Goal: Task Accomplishment & Management: Complete application form

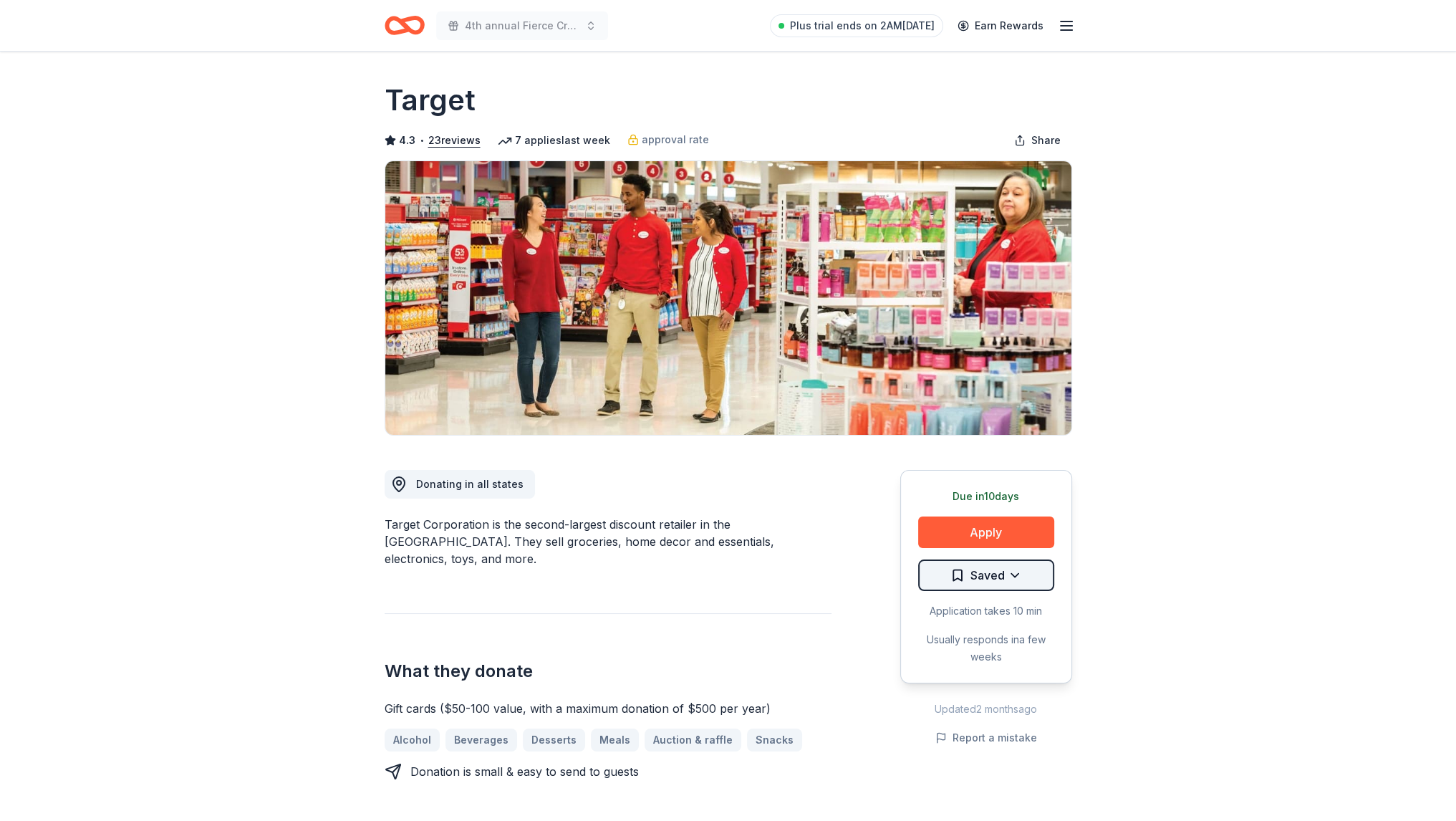
click at [988, 568] on html "4th annual Fierce Creatives Plus trial ends on 2AM, 8/12 Earn Rewards Due in 10…" at bounding box center [728, 410] width 1456 height 821
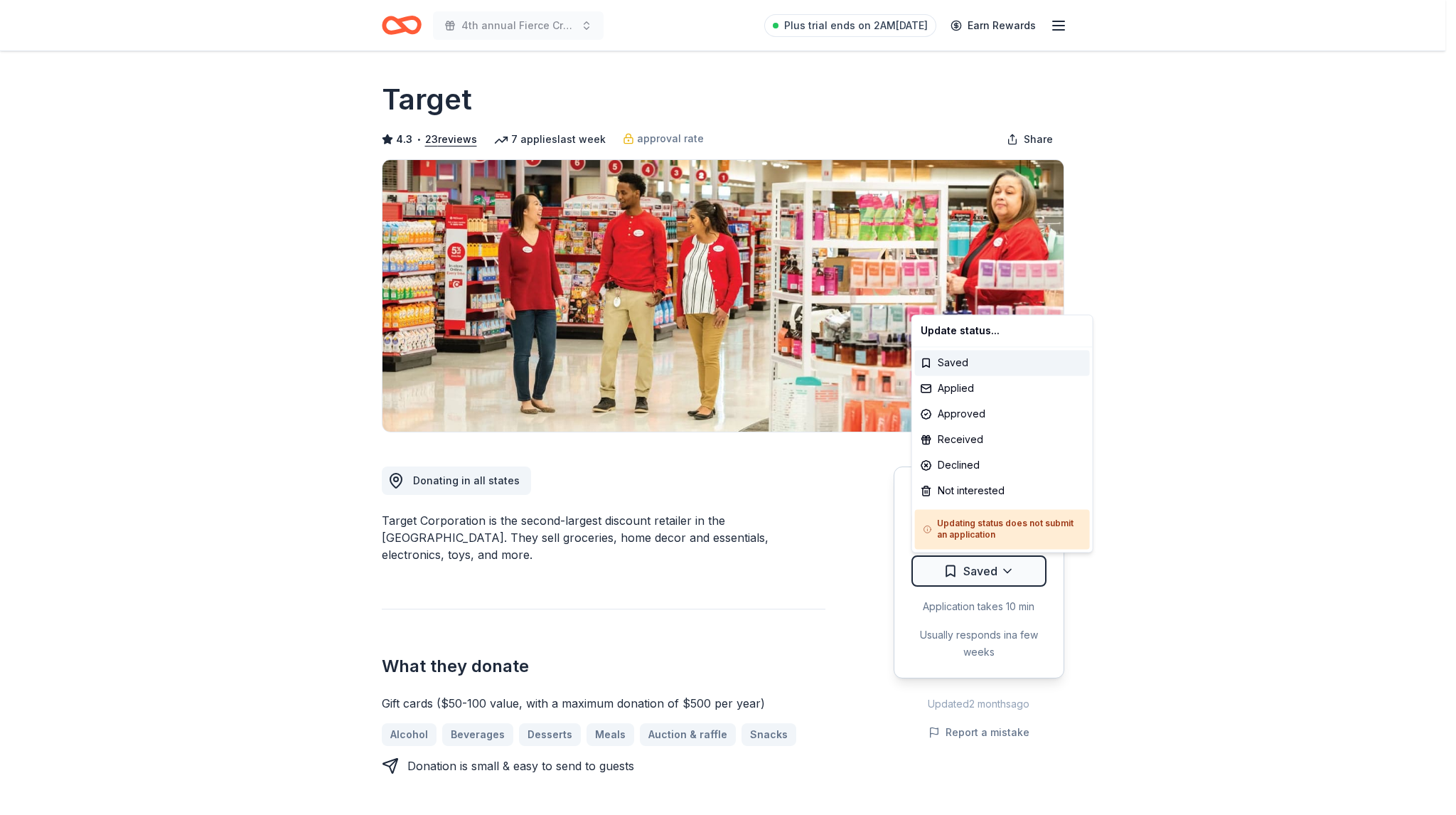
click at [872, 535] on html "4th annual Fierce Creatives Plus trial ends on 2AM, 8/12 Earn Rewards Due in 10…" at bounding box center [728, 407] width 1456 height 815
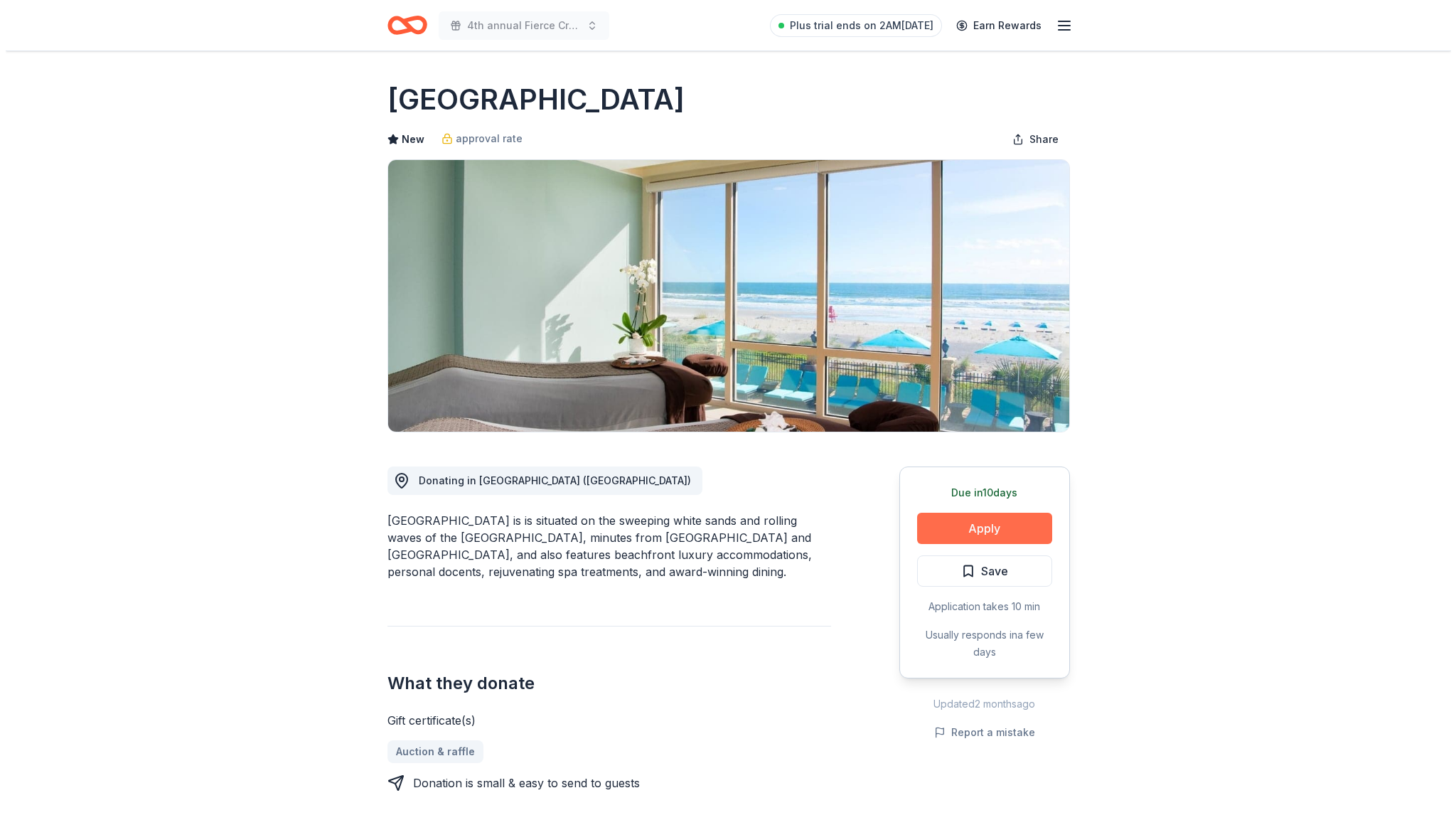
scroll to position [143, 0]
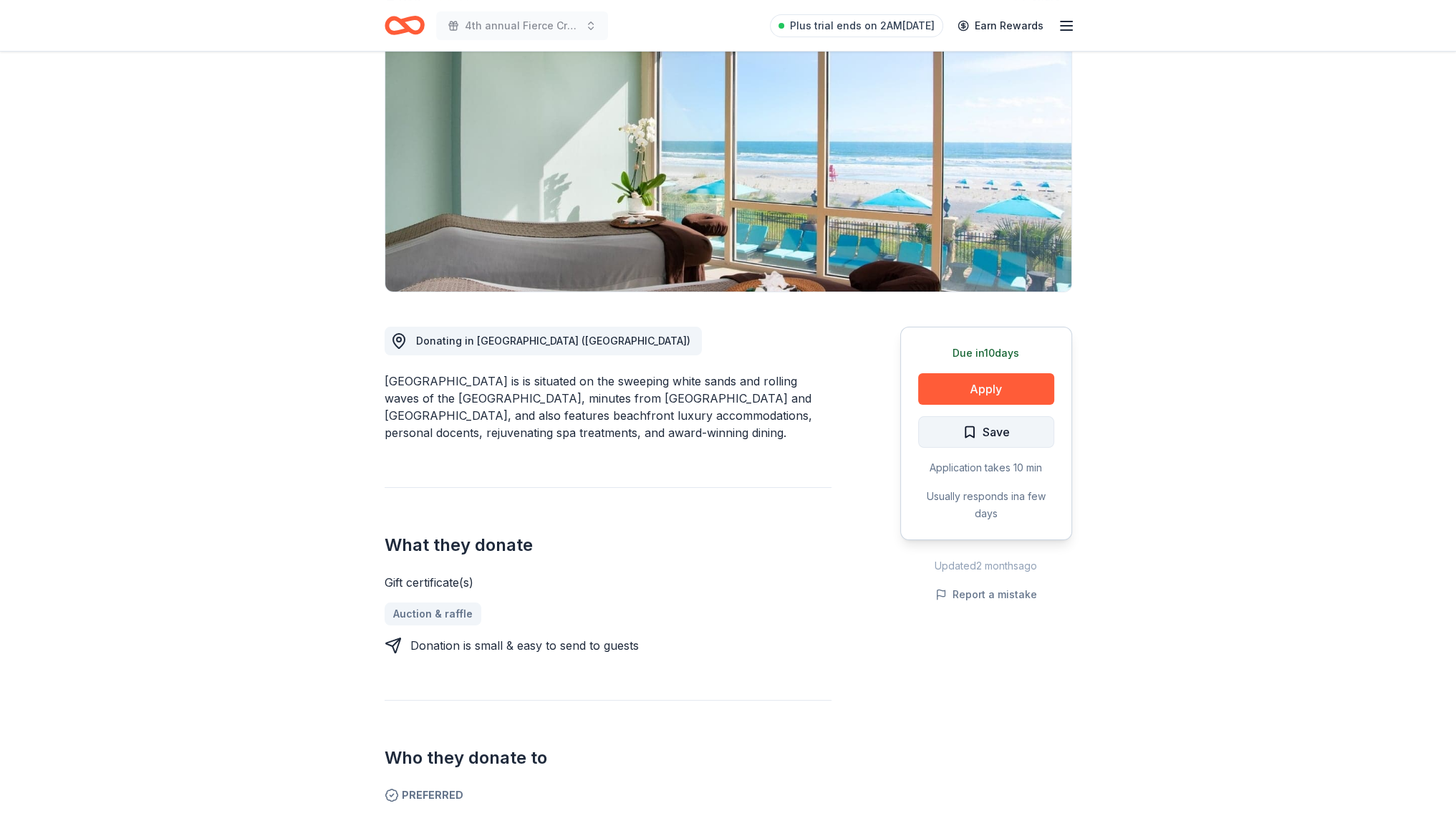
click at [984, 425] on span "Save" at bounding box center [996, 432] width 28 height 19
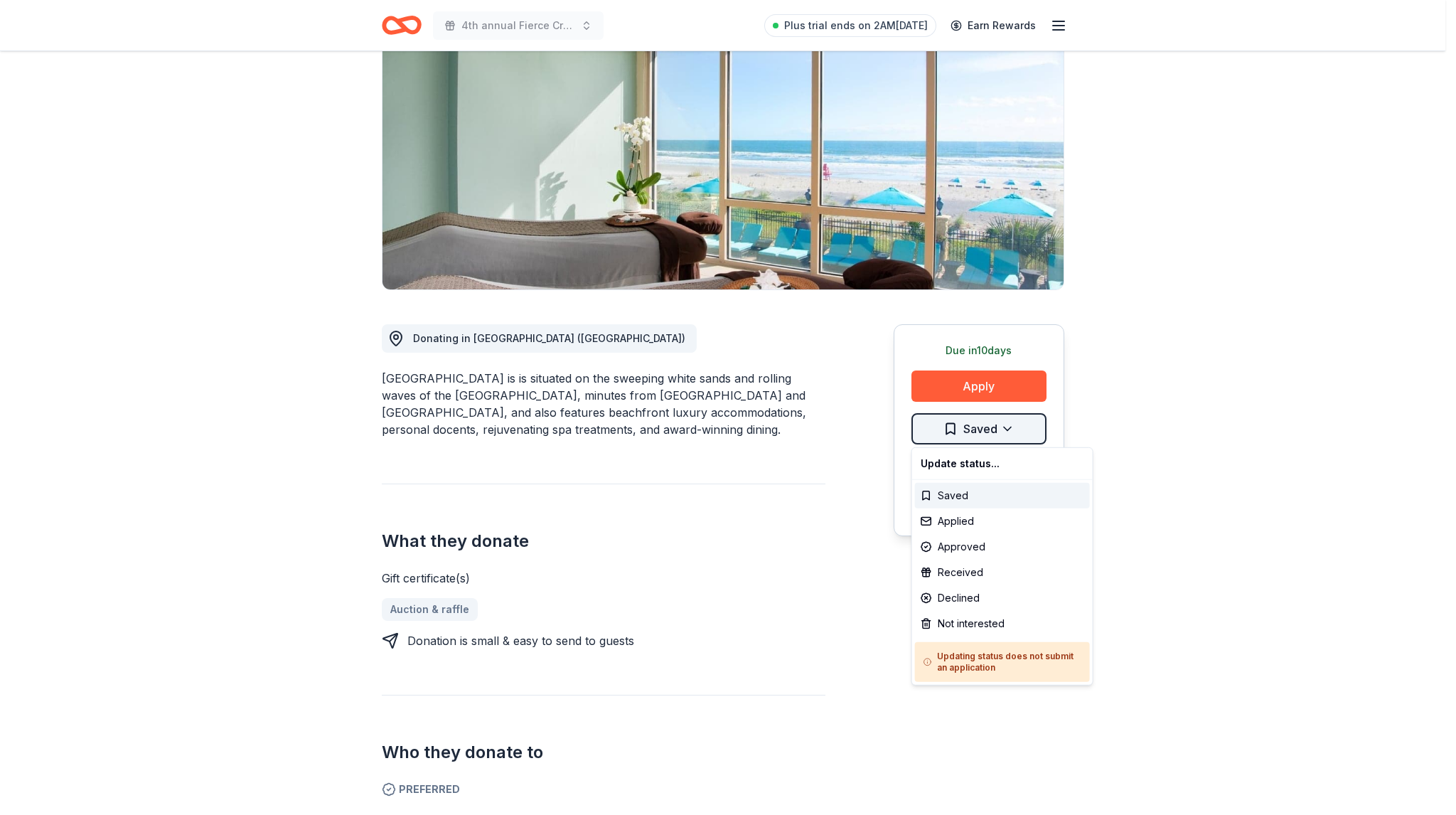
click at [1015, 434] on html "4th annual Fierce Creatives Plus trial ends on 2AM[DATE] Earn Rewards Due [DATE…" at bounding box center [728, 265] width 1456 height 815
click at [974, 518] on div "Applied" at bounding box center [1001, 521] width 175 height 25
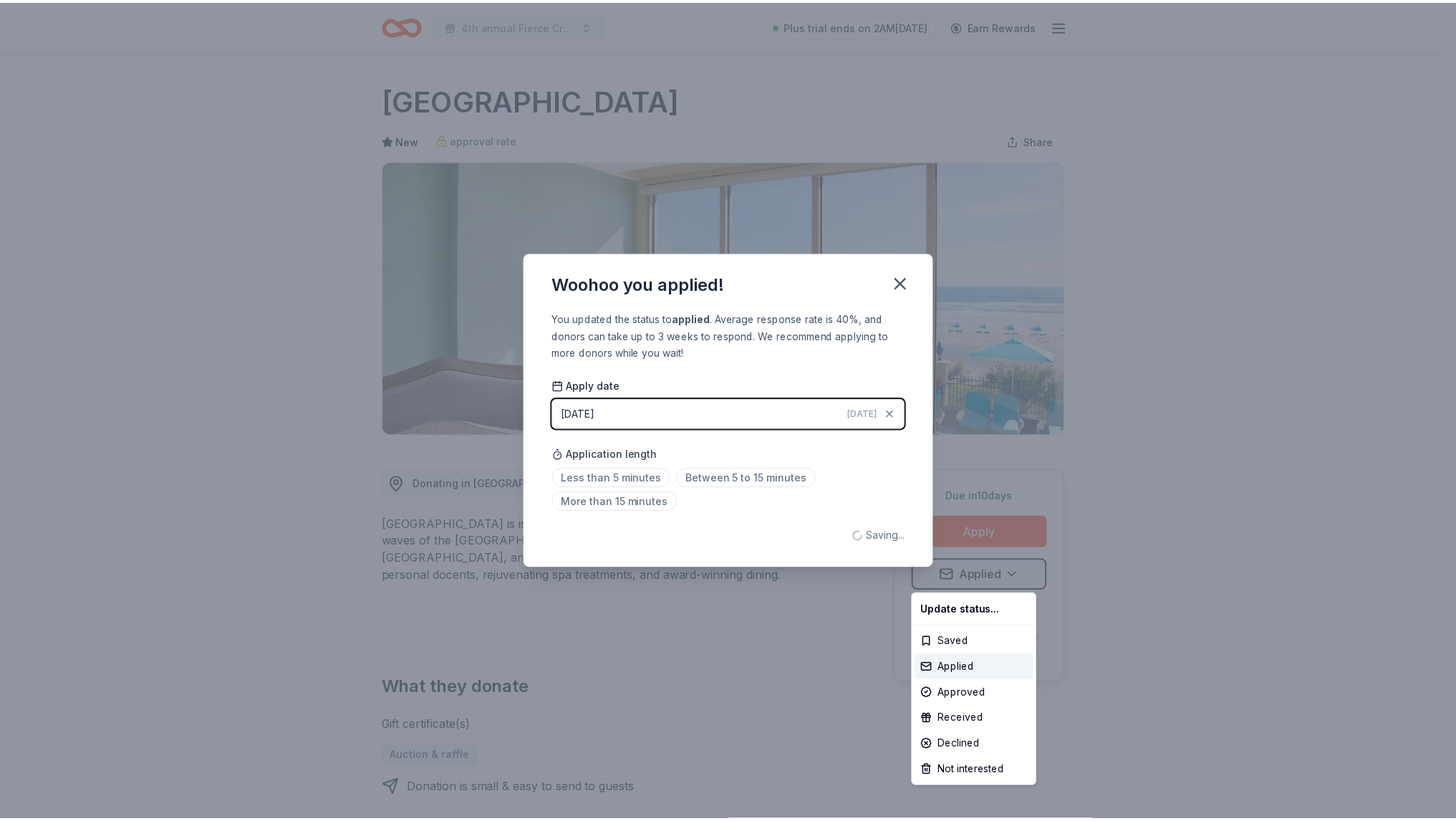
scroll to position [0, 0]
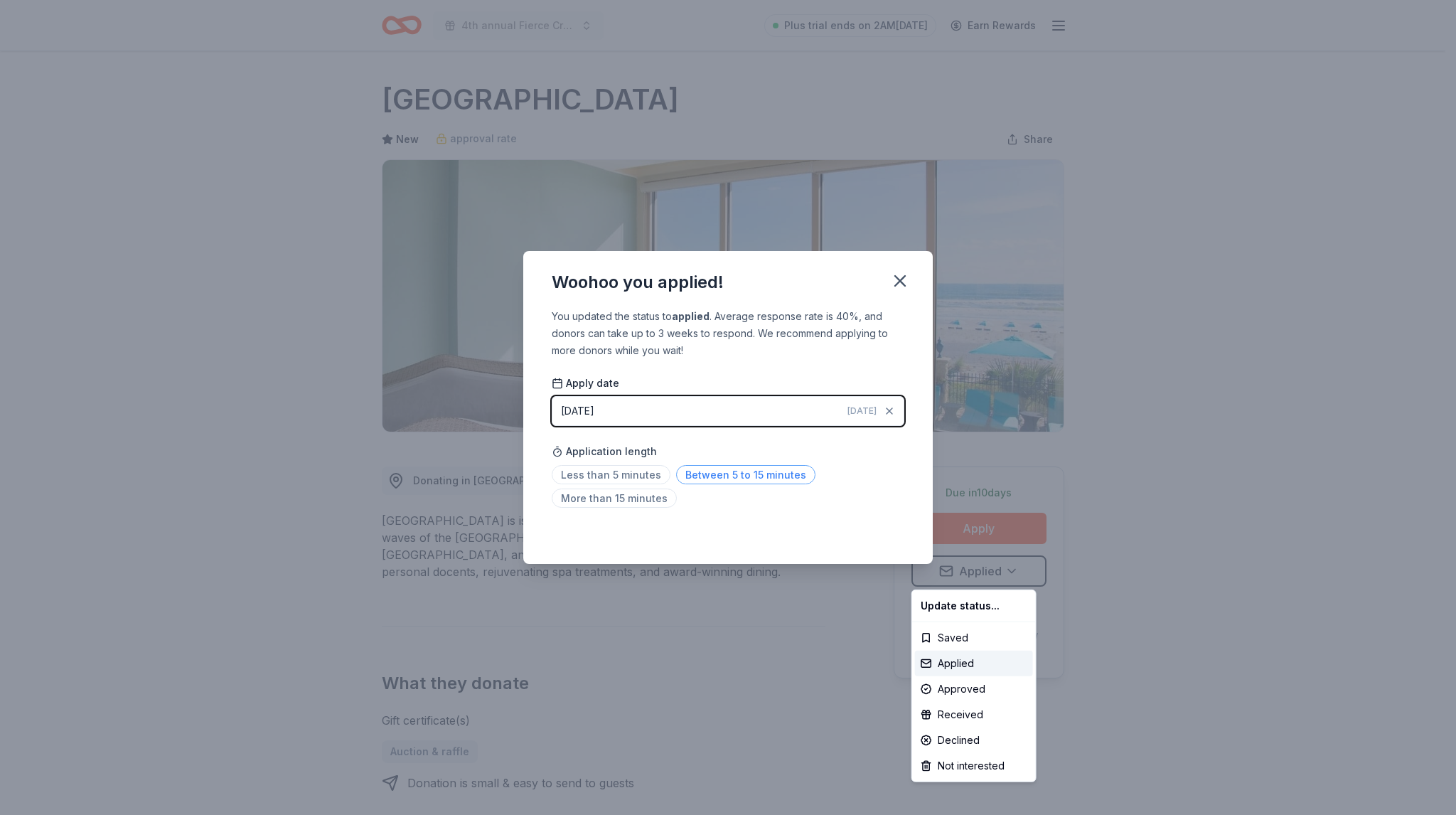
click at [688, 473] on html "4th annual Fierce Creatives Plus trial ends on 2AM[DATE] Earn Rewards Due [DATE…" at bounding box center [728, 407] width 1456 height 815
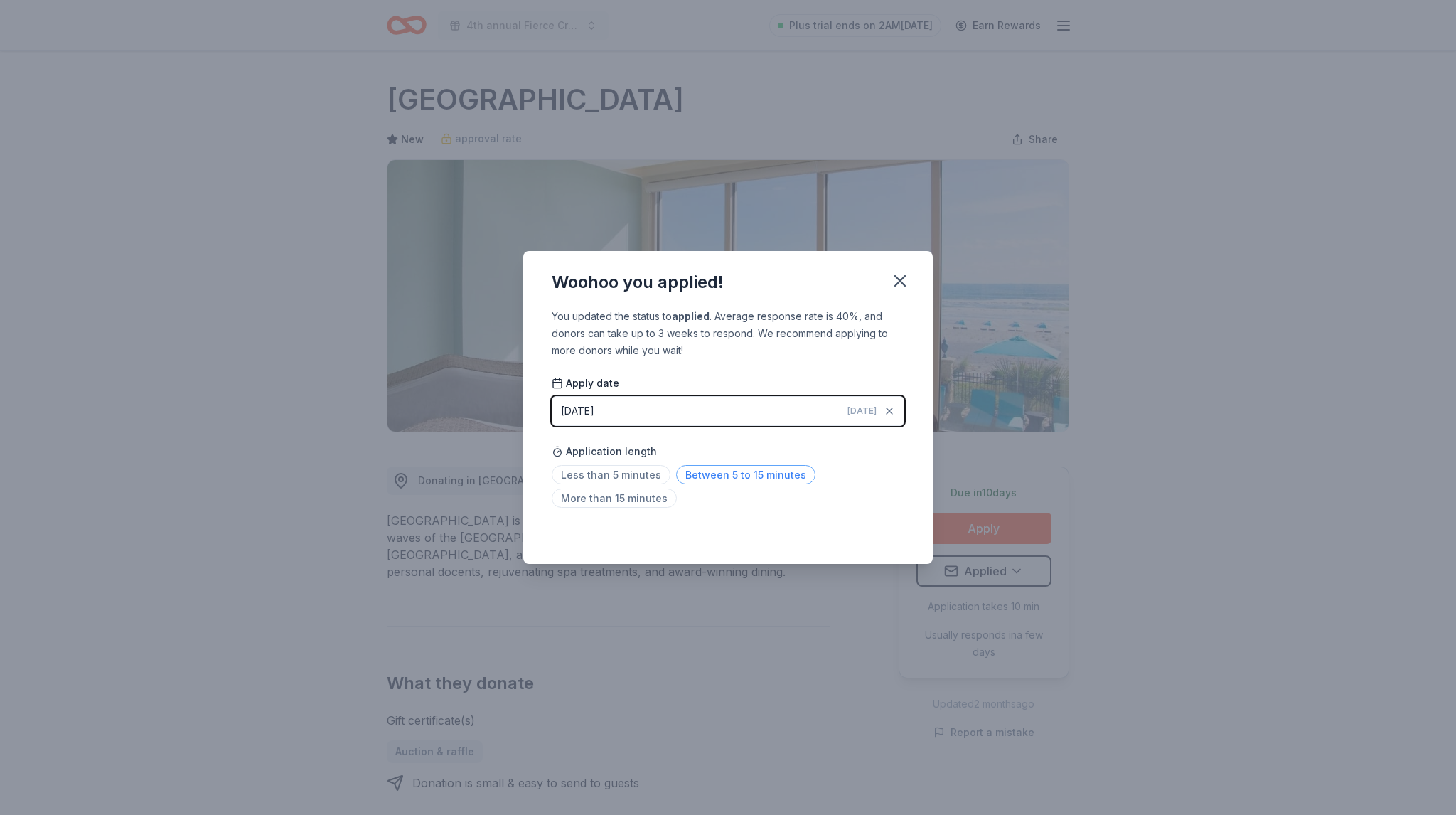
click at [692, 472] on span "Between 5 to 15 minutes" at bounding box center [746, 474] width 140 height 20
click at [904, 277] on icon "button" at bounding box center [900, 281] width 10 height 10
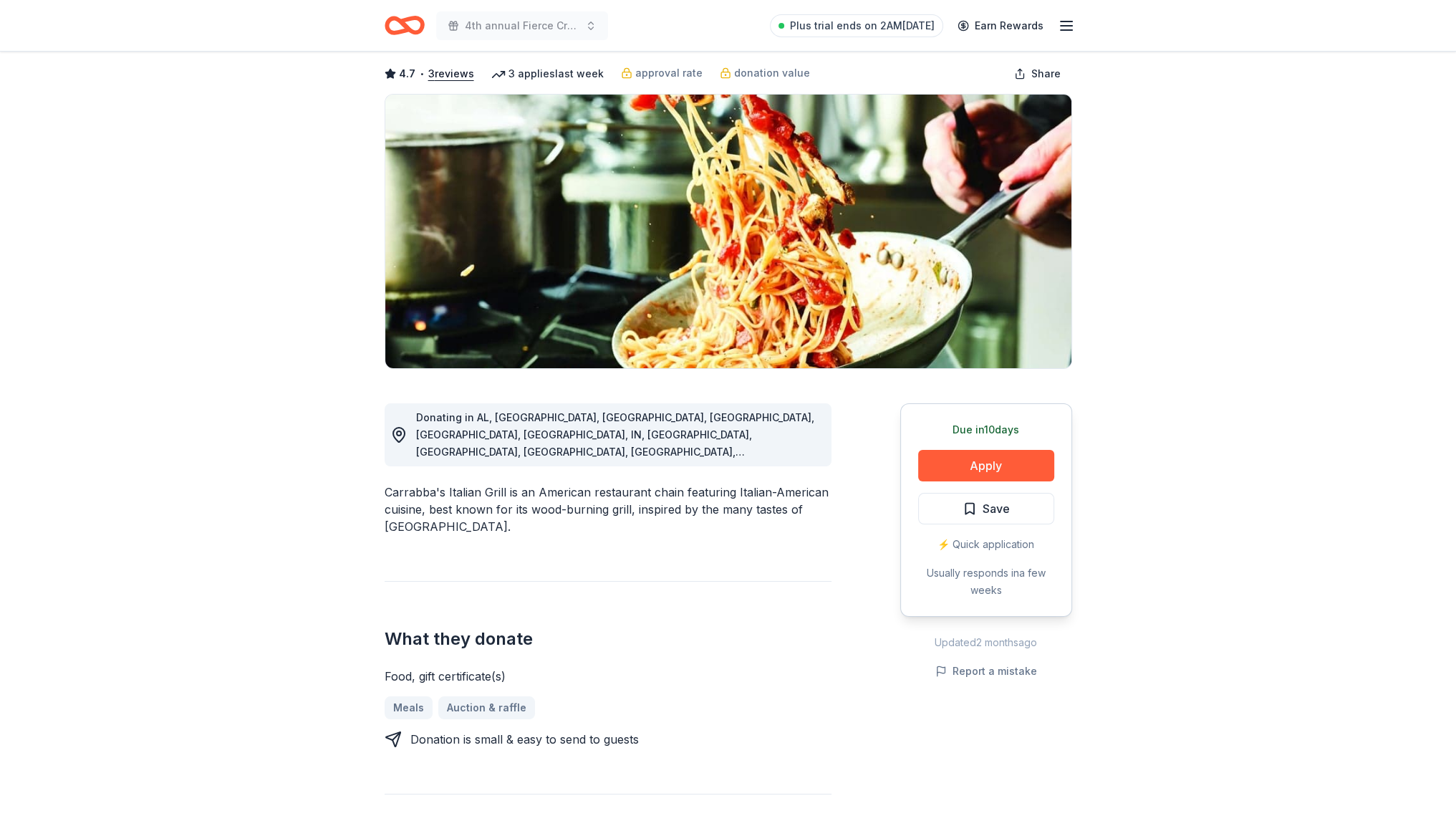
scroll to position [72, 0]
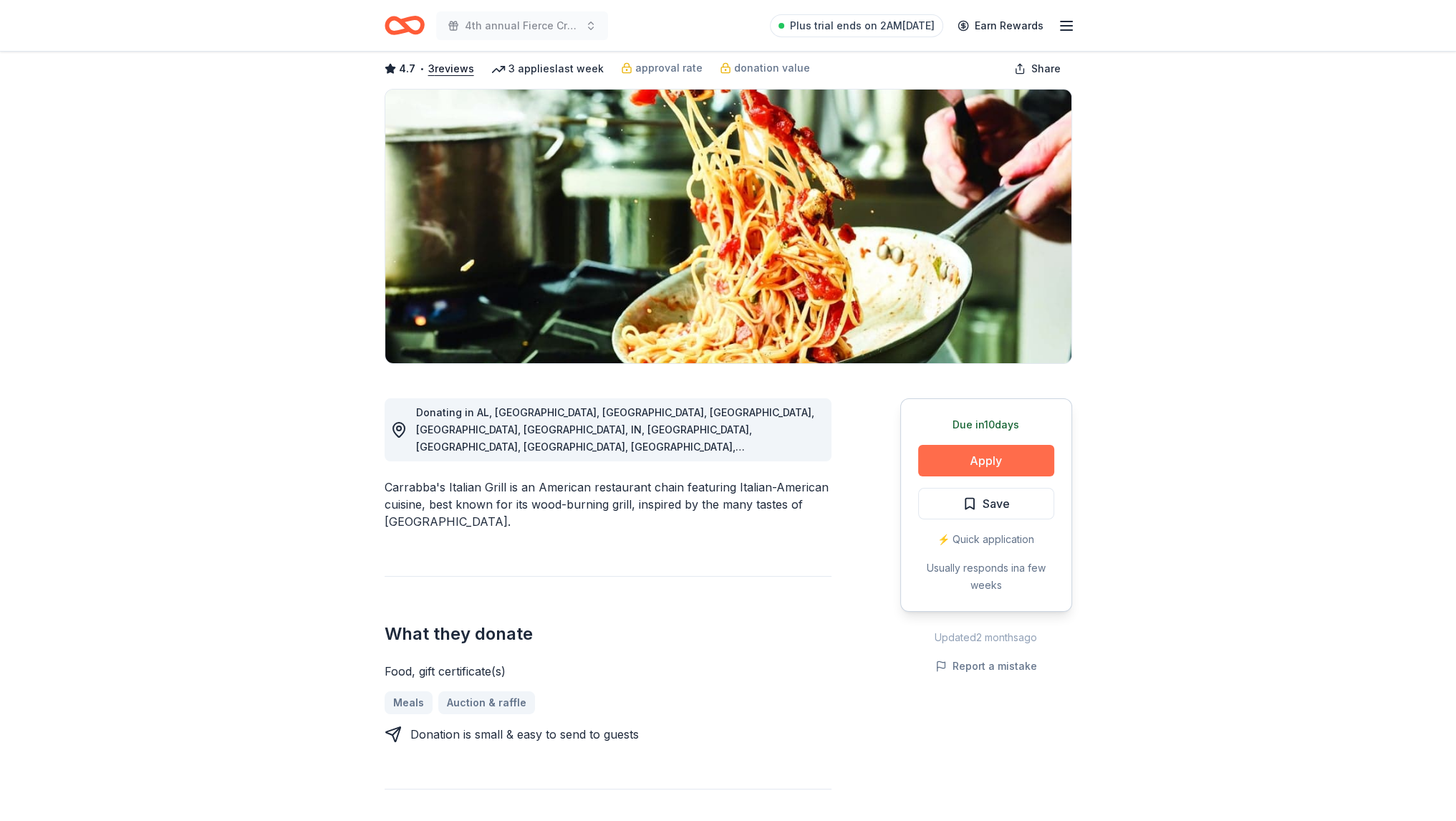
click at [973, 465] on button "Apply" at bounding box center [986, 460] width 136 height 31
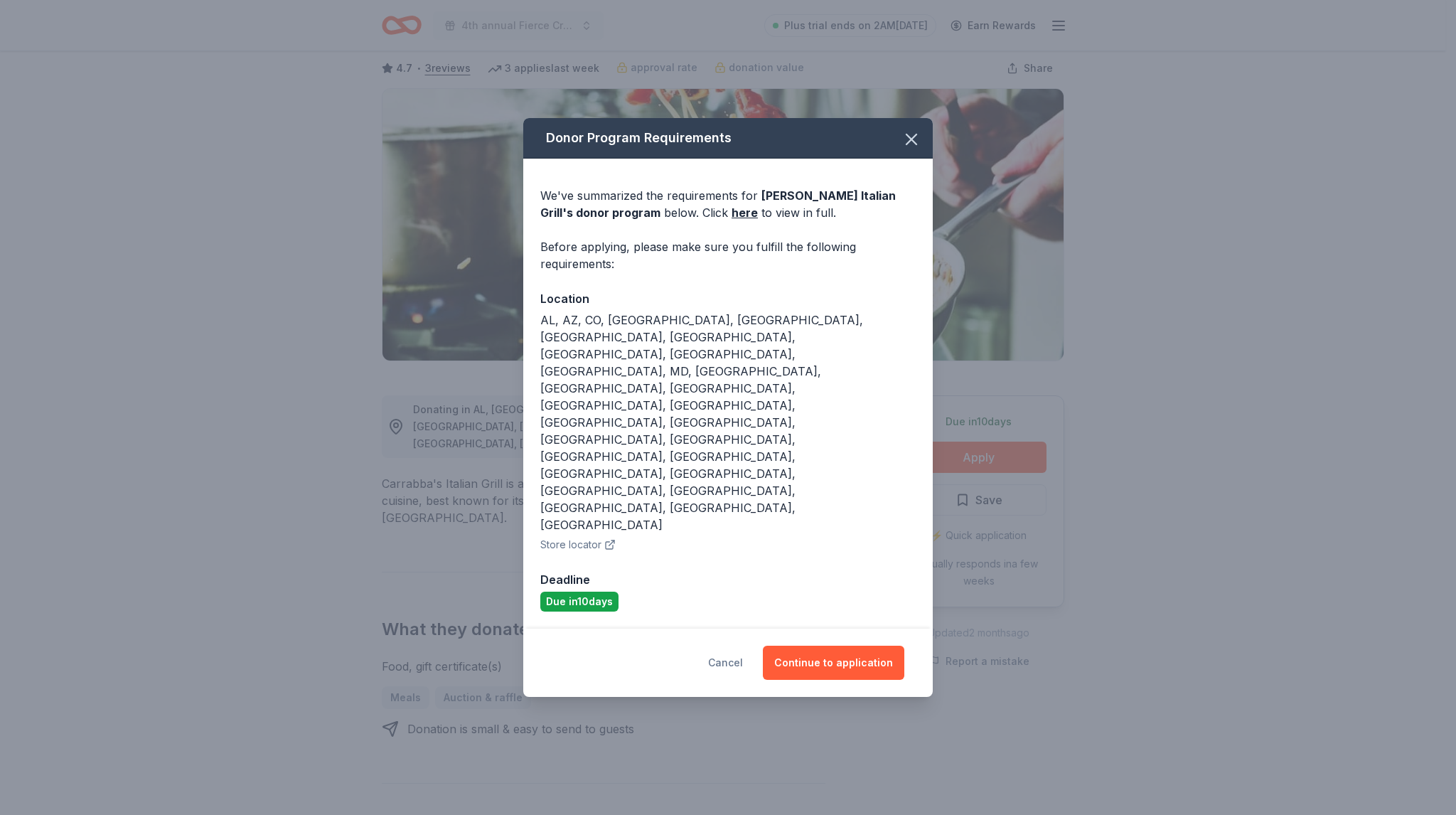
click at [724, 645] on button "Cancel" at bounding box center [725, 662] width 35 height 34
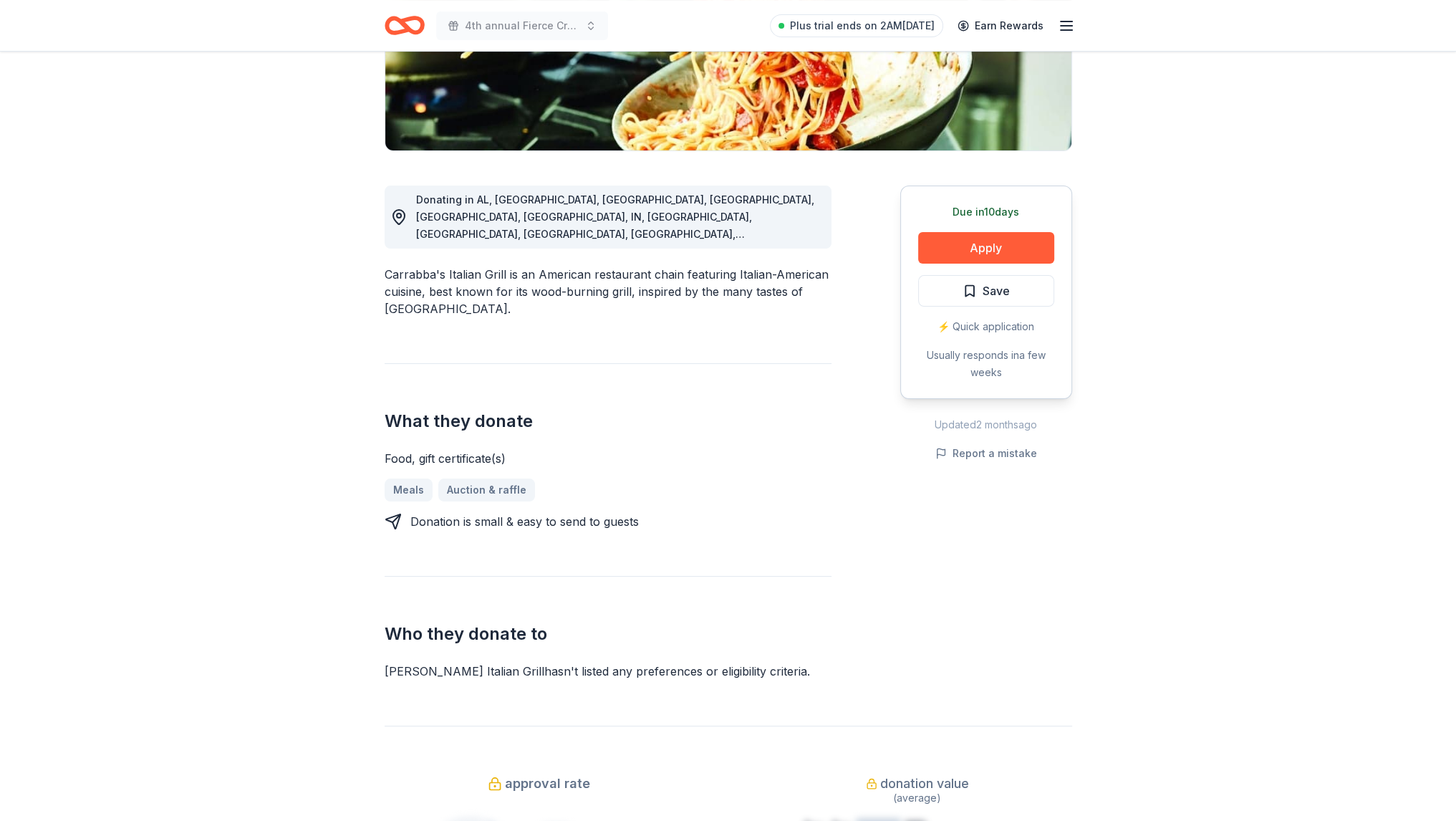
scroll to position [286, 0]
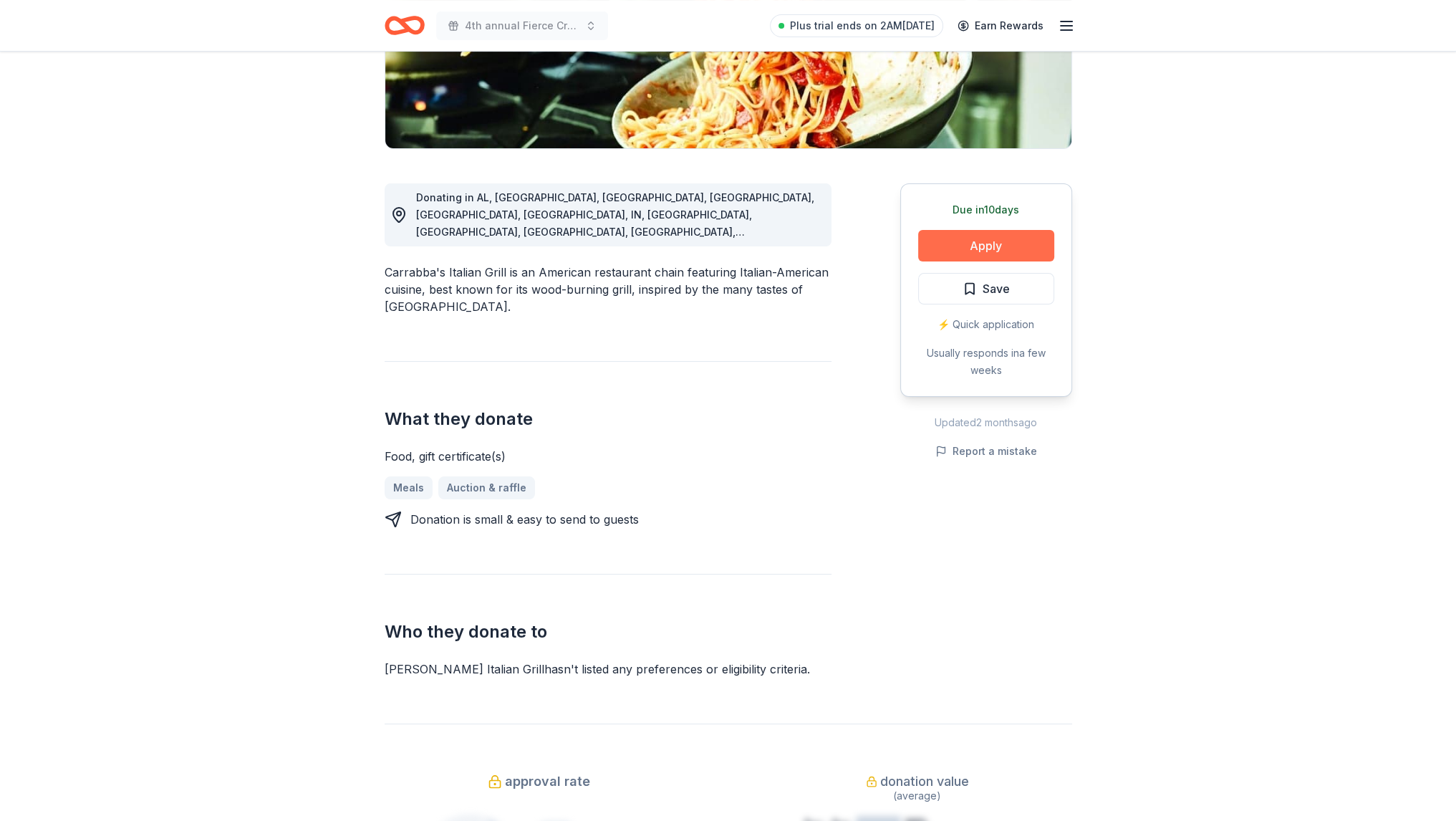
click at [953, 247] on button "Apply" at bounding box center [986, 246] width 136 height 31
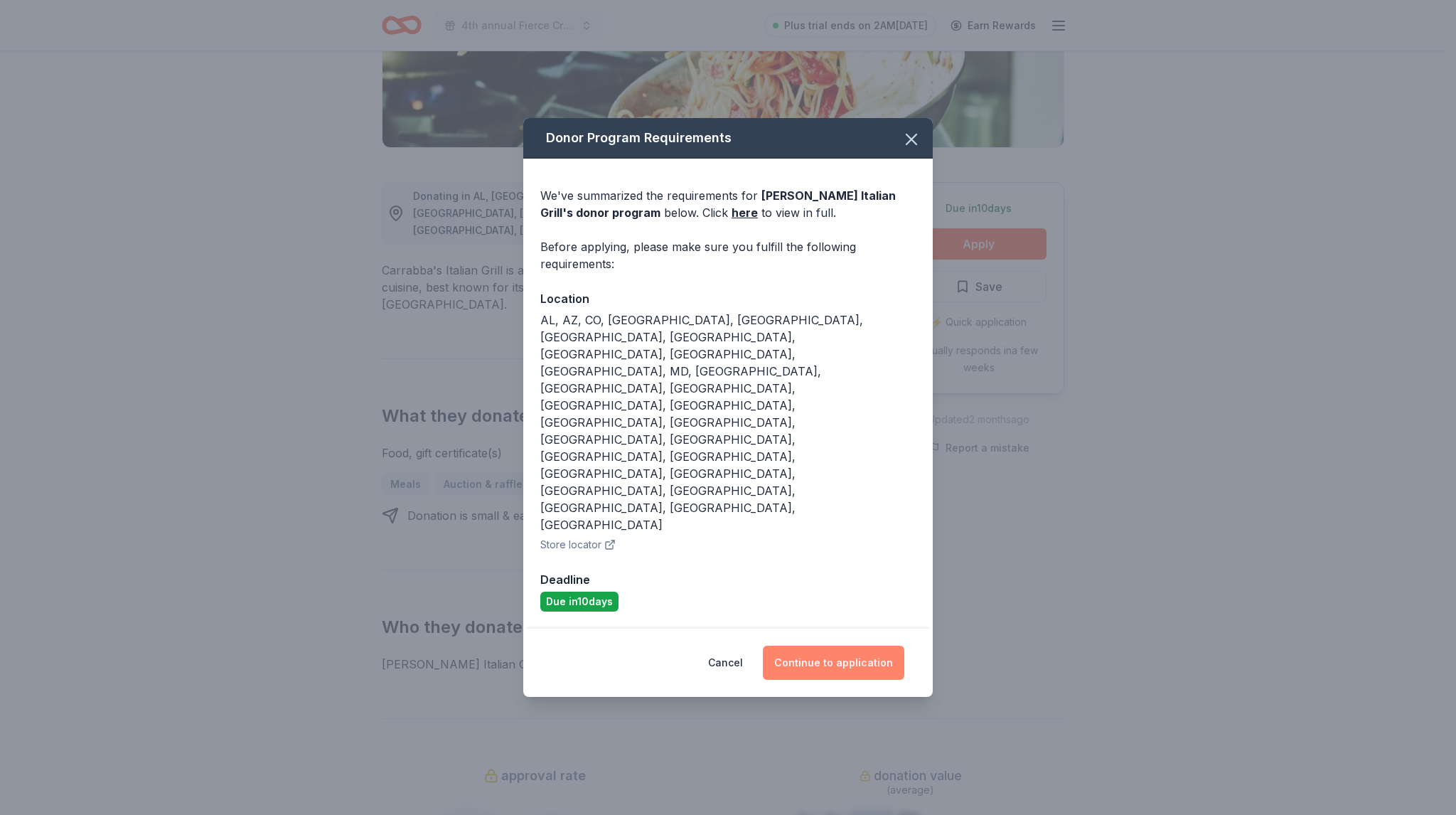
click at [857, 645] on button "Continue to application" at bounding box center [832, 662] width 142 height 34
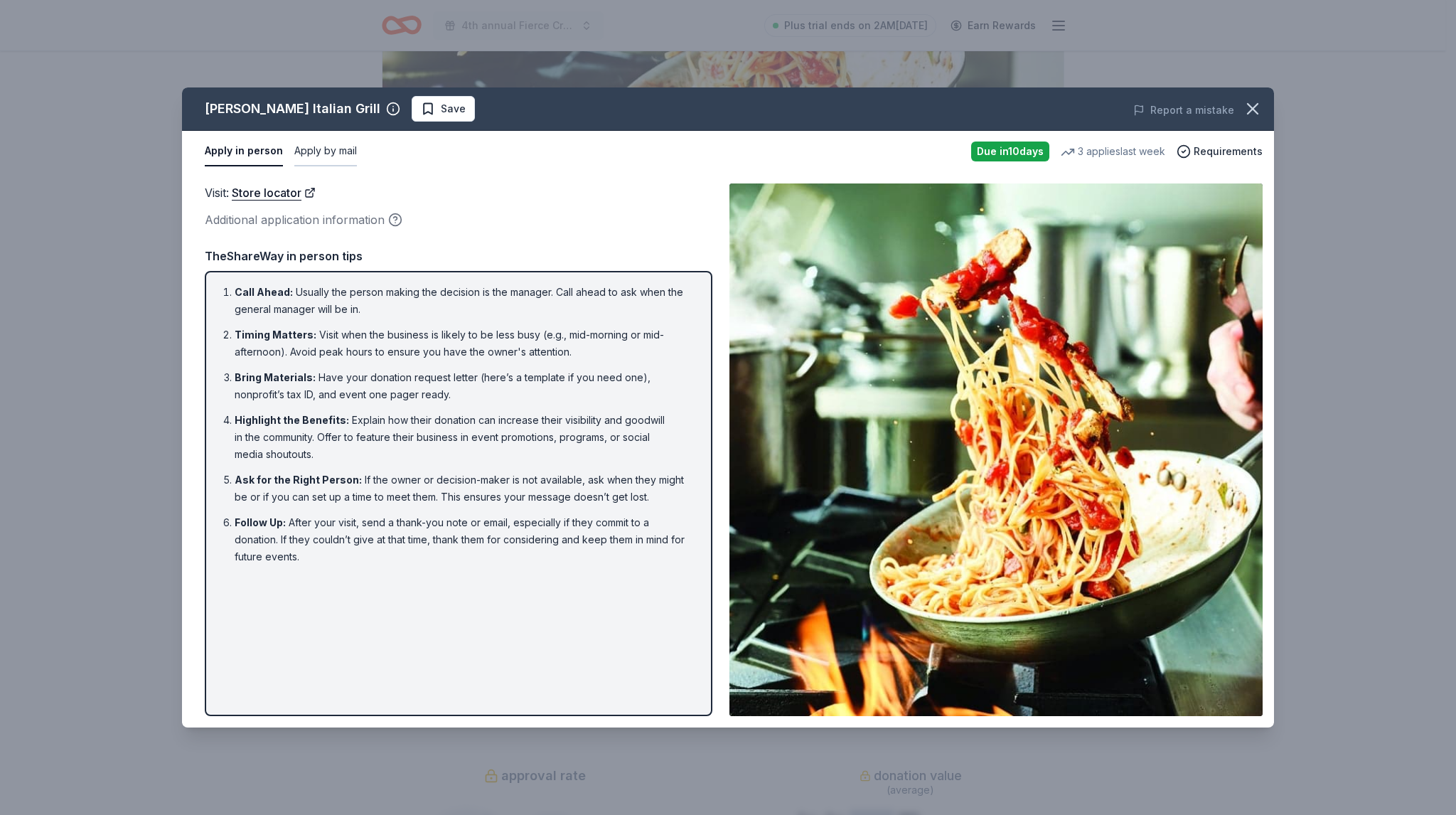
click at [314, 145] on button "Apply by mail" at bounding box center [326, 151] width 62 height 30
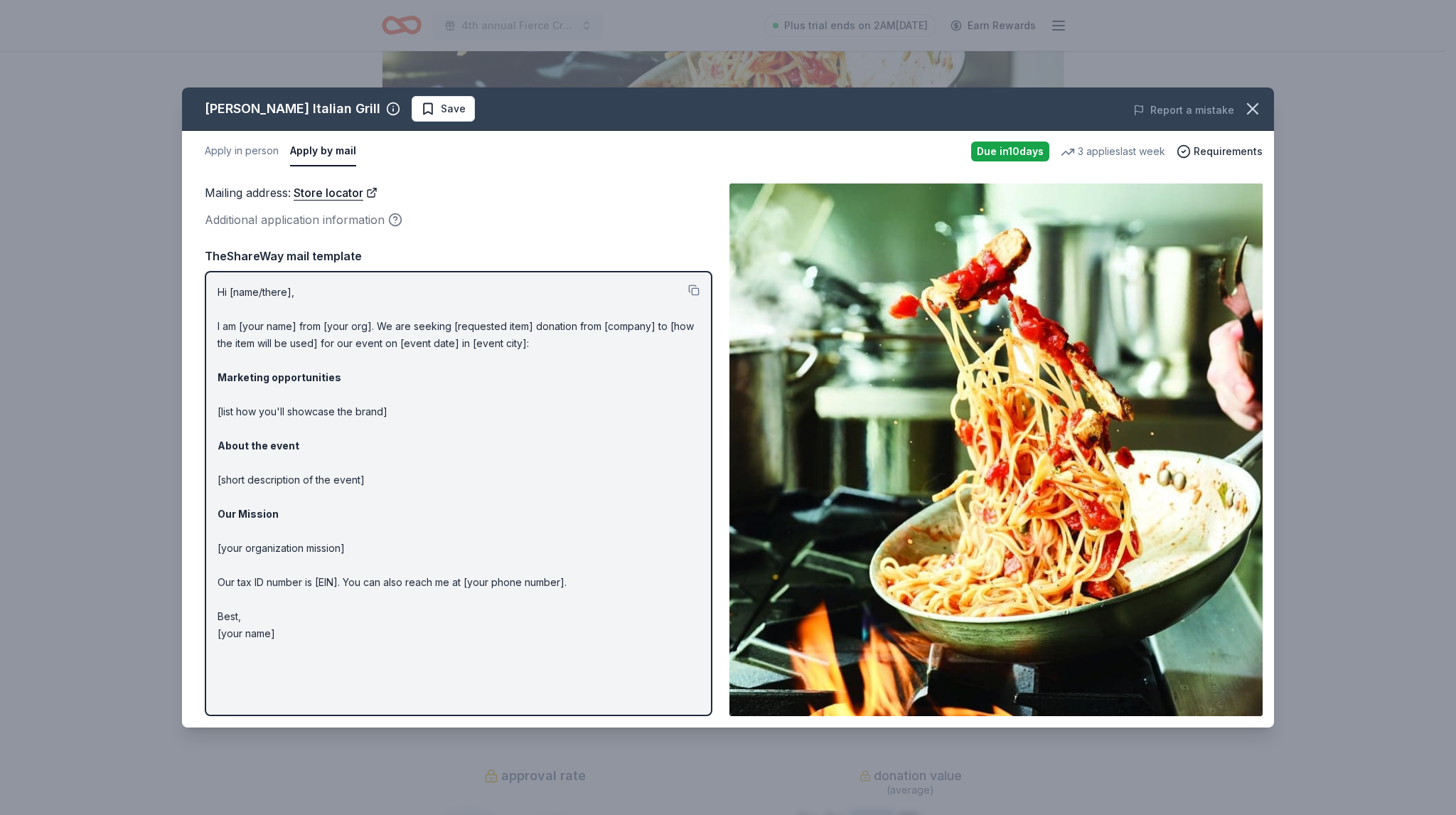
click at [1395, 104] on div "Carrabba's Italian Grill Save Report a mistake Apply in person Apply by mail Du…" at bounding box center [728, 407] width 1456 height 815
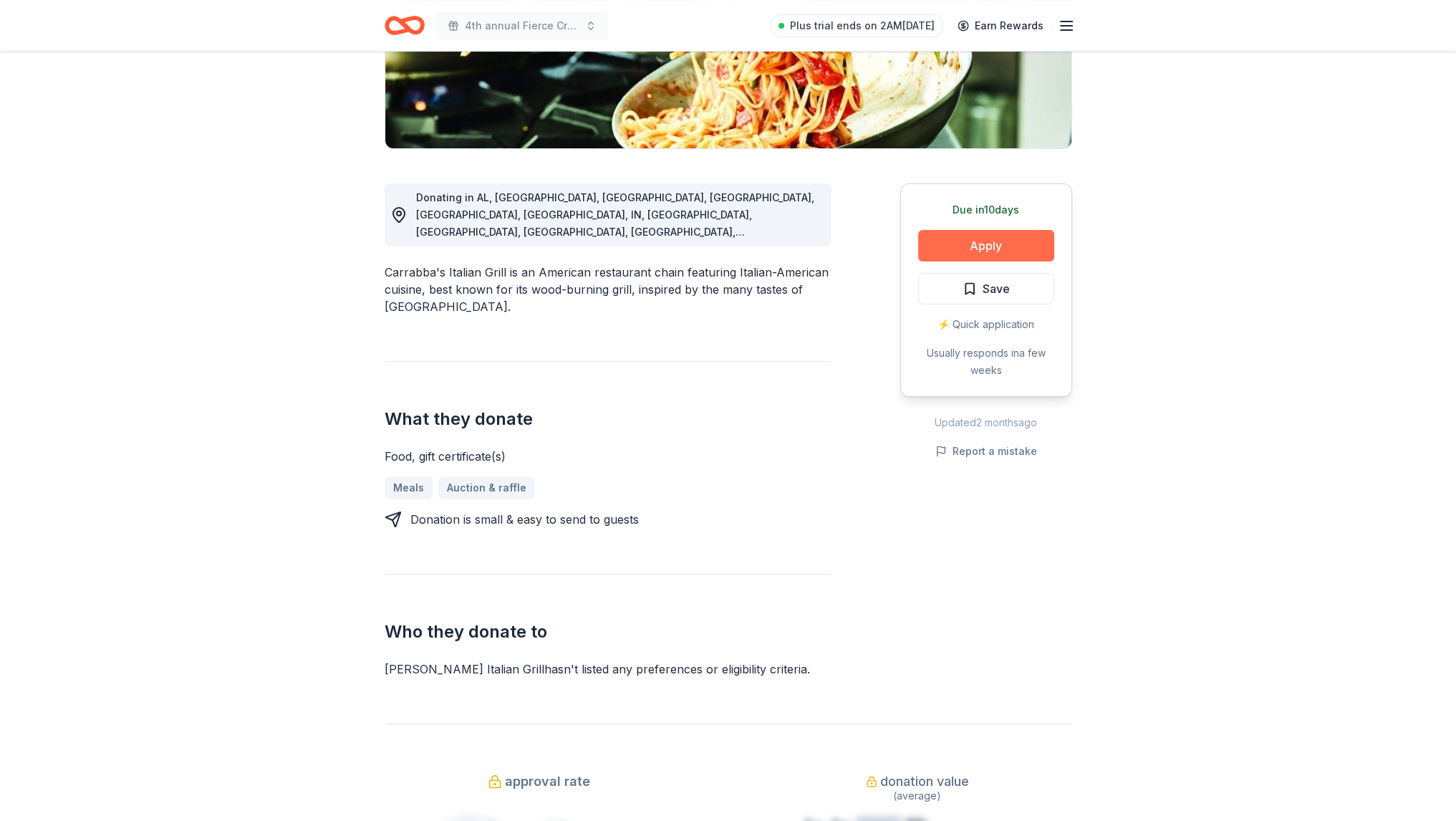
click at [1011, 250] on button "Apply" at bounding box center [986, 246] width 136 height 31
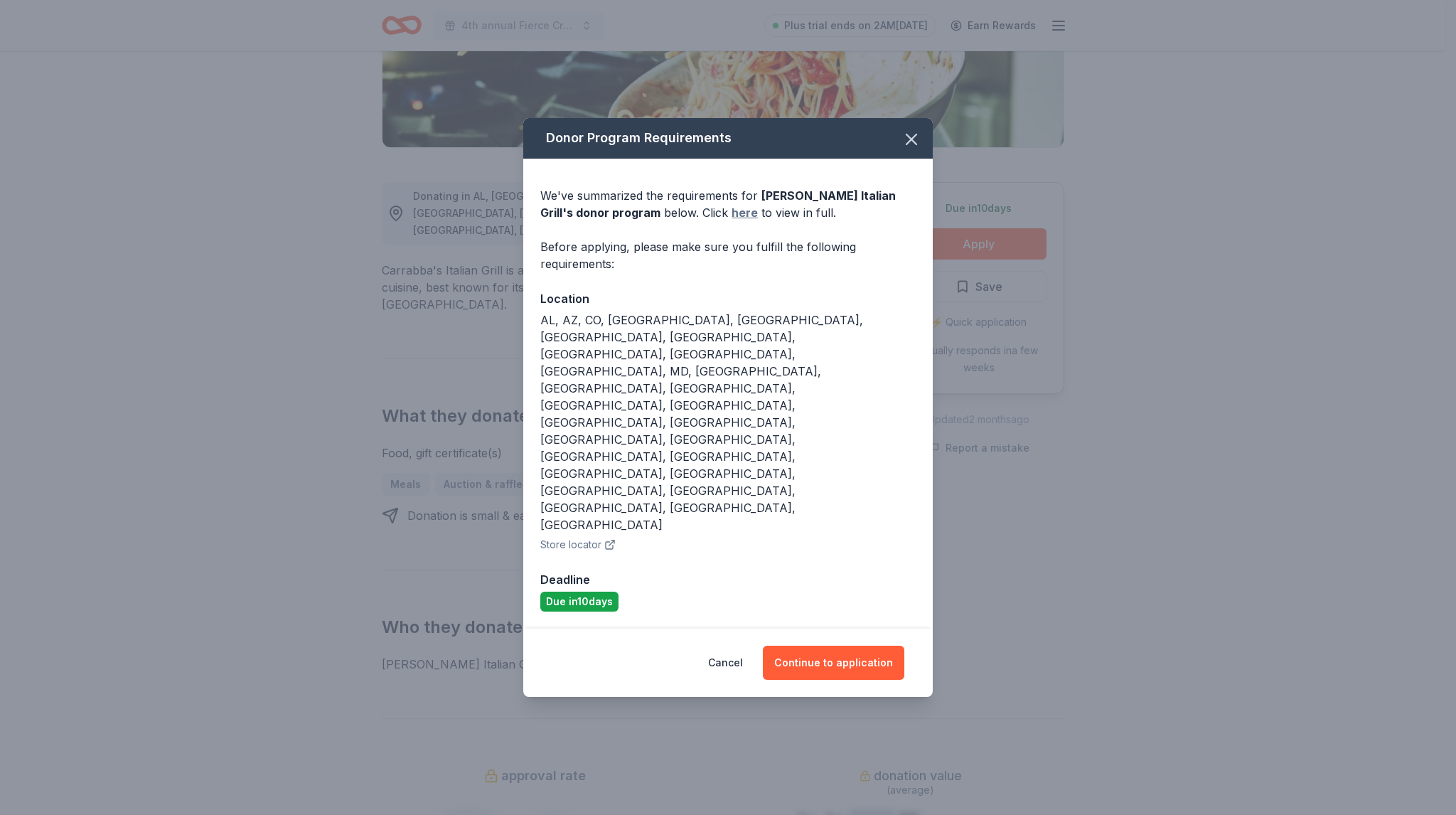
click at [731, 221] on link "here" at bounding box center [744, 212] width 26 height 17
click at [827, 645] on button "Continue to application" at bounding box center [832, 662] width 142 height 34
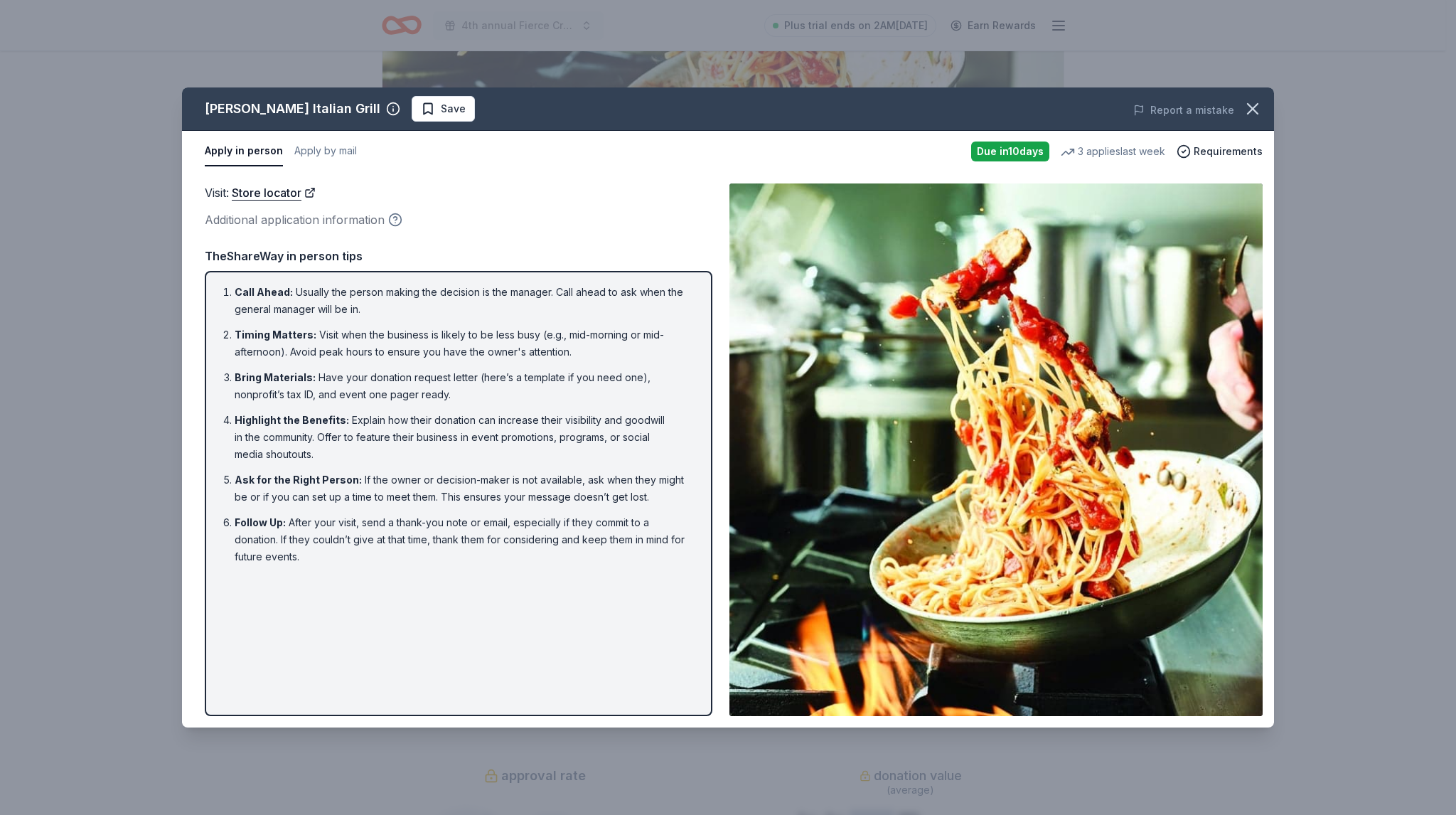
click at [394, 221] on icon "button" at bounding box center [395, 220] width 15 height 15
click at [365, 296] on div "Where can I find the application? Go to Donor Program Requirements. Under "How …" at bounding box center [395, 321] width 213 height 103
click at [438, 390] on li "Bring Materials : Have your donation request letter (here’s a template if you n…" at bounding box center [463, 386] width 457 height 34
click at [1003, 265] on img at bounding box center [995, 449] width 533 height 532
click at [320, 144] on button "Apply by mail" at bounding box center [326, 151] width 62 height 30
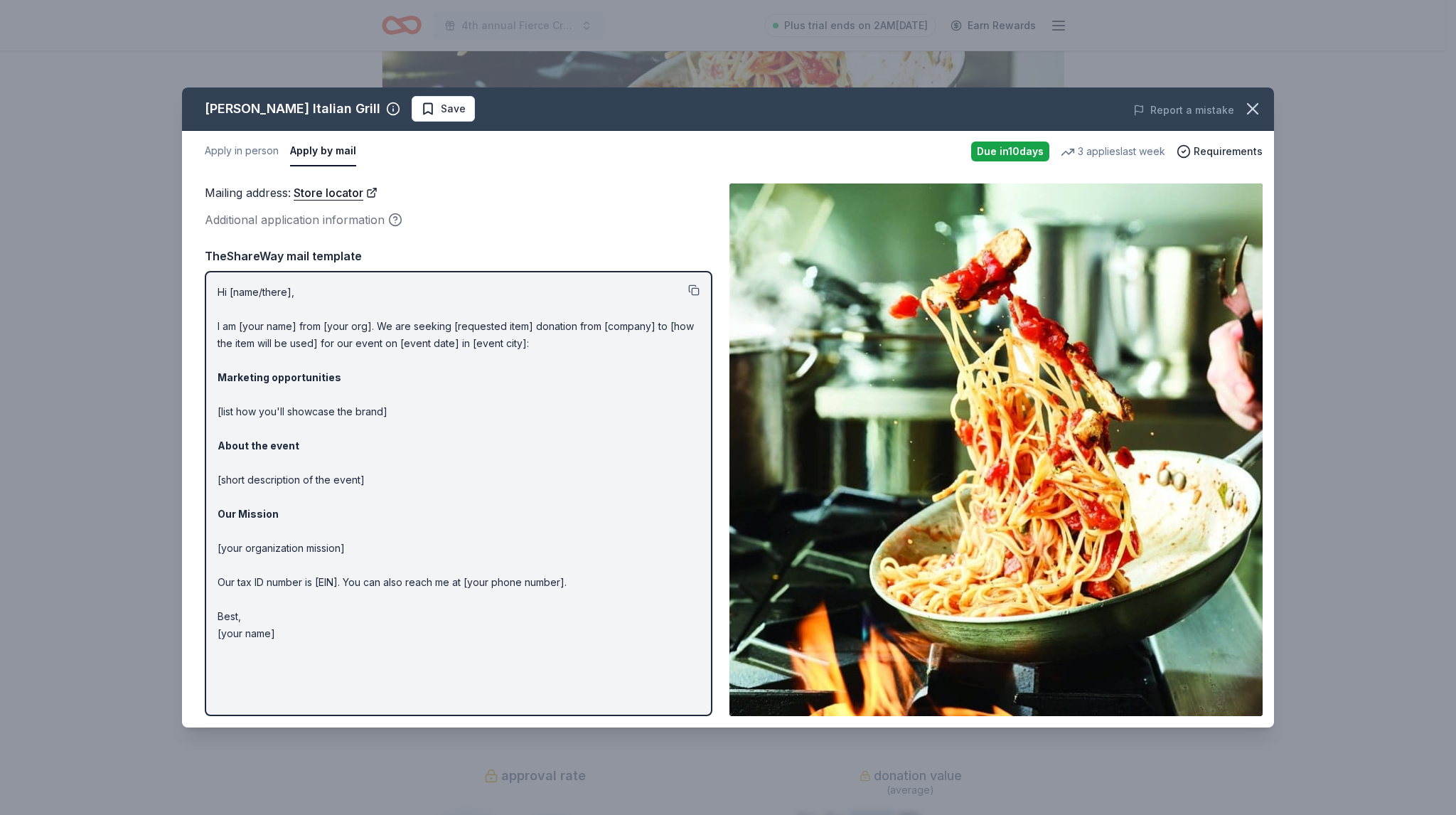
click at [696, 290] on button at bounding box center [694, 290] width 12 height 12
click at [1262, 105] on icon "button" at bounding box center [1252, 108] width 20 height 20
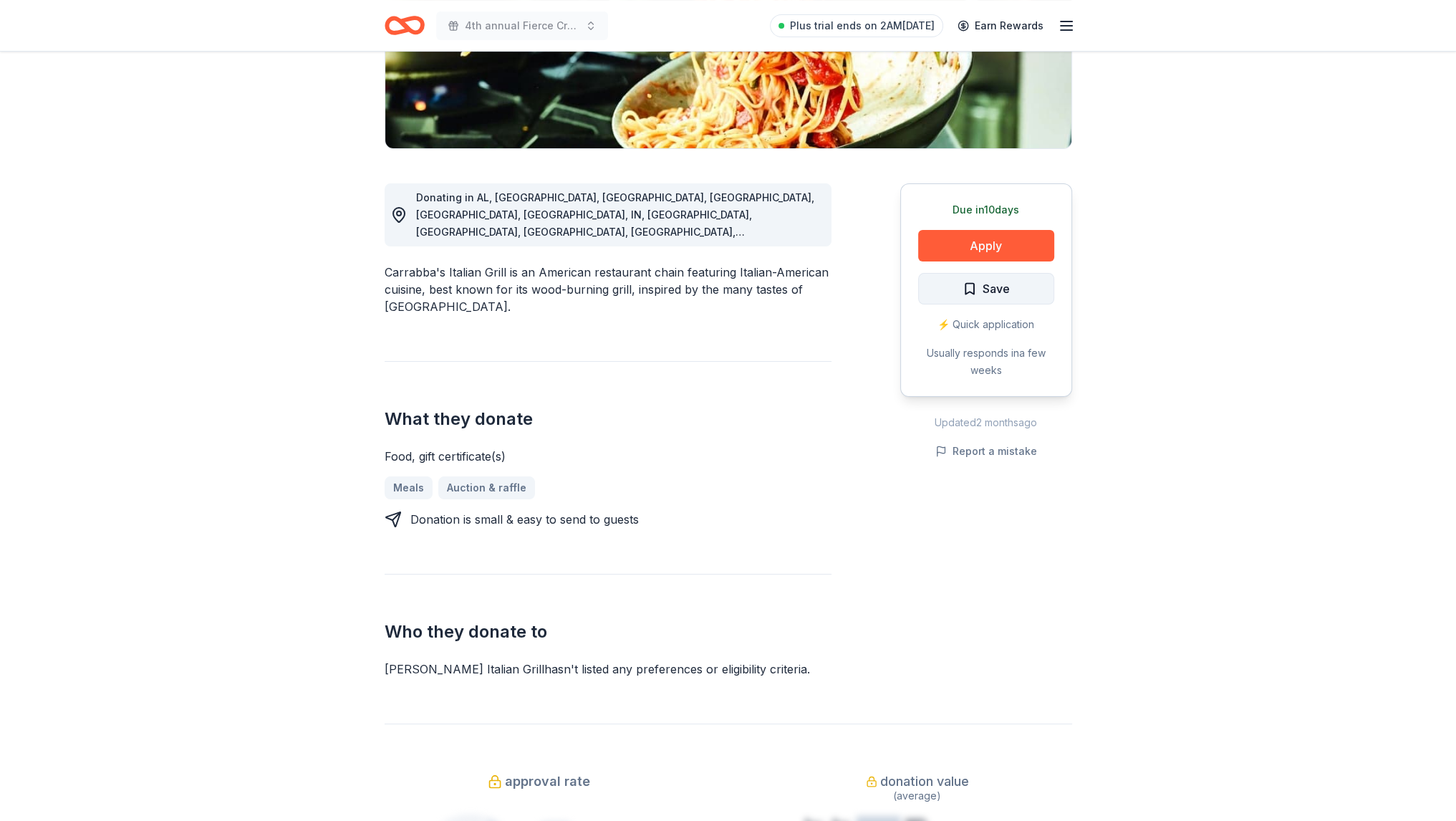
click at [968, 297] on span "Save" at bounding box center [986, 288] width 47 height 19
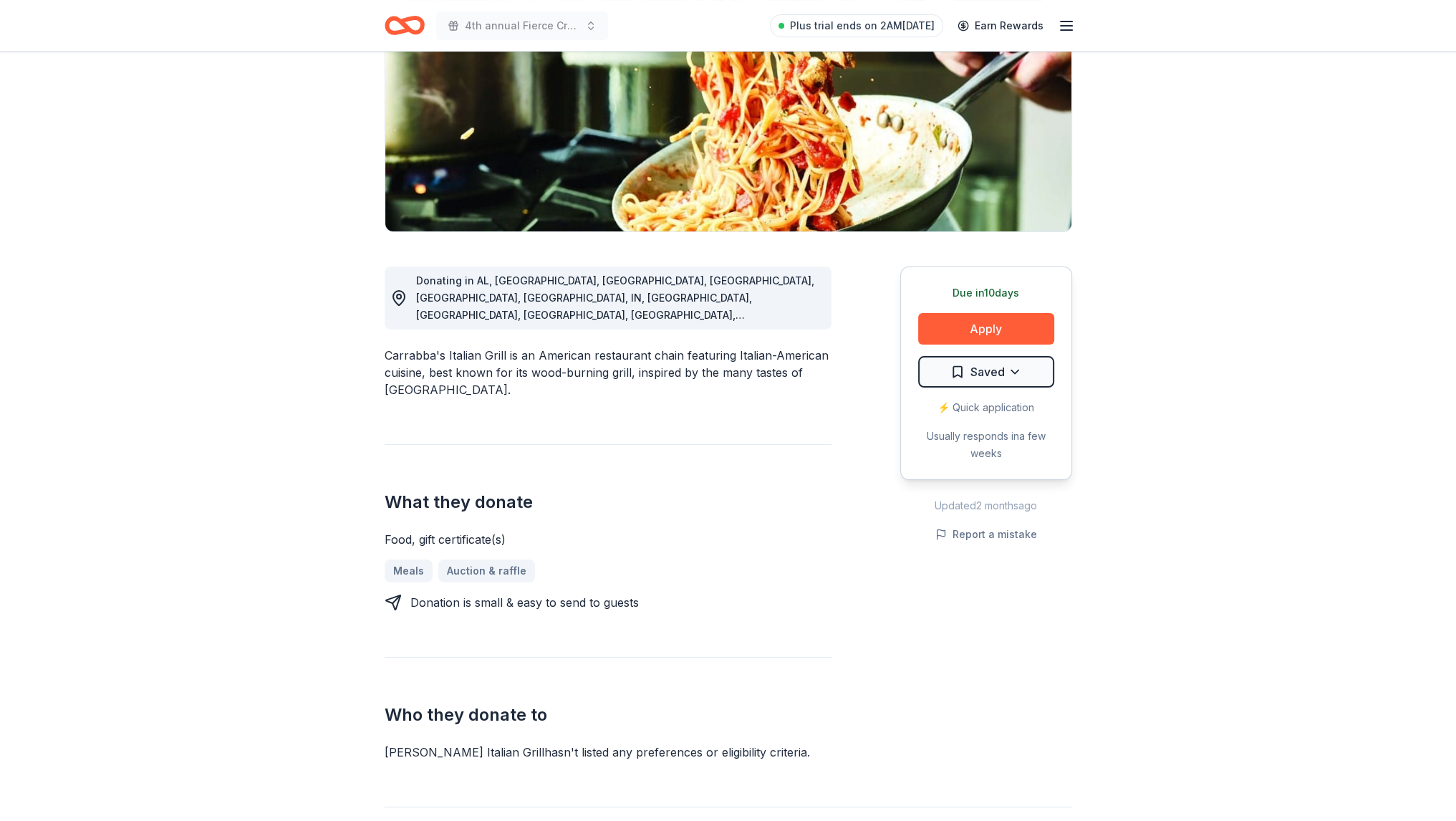
scroll to position [144, 0]
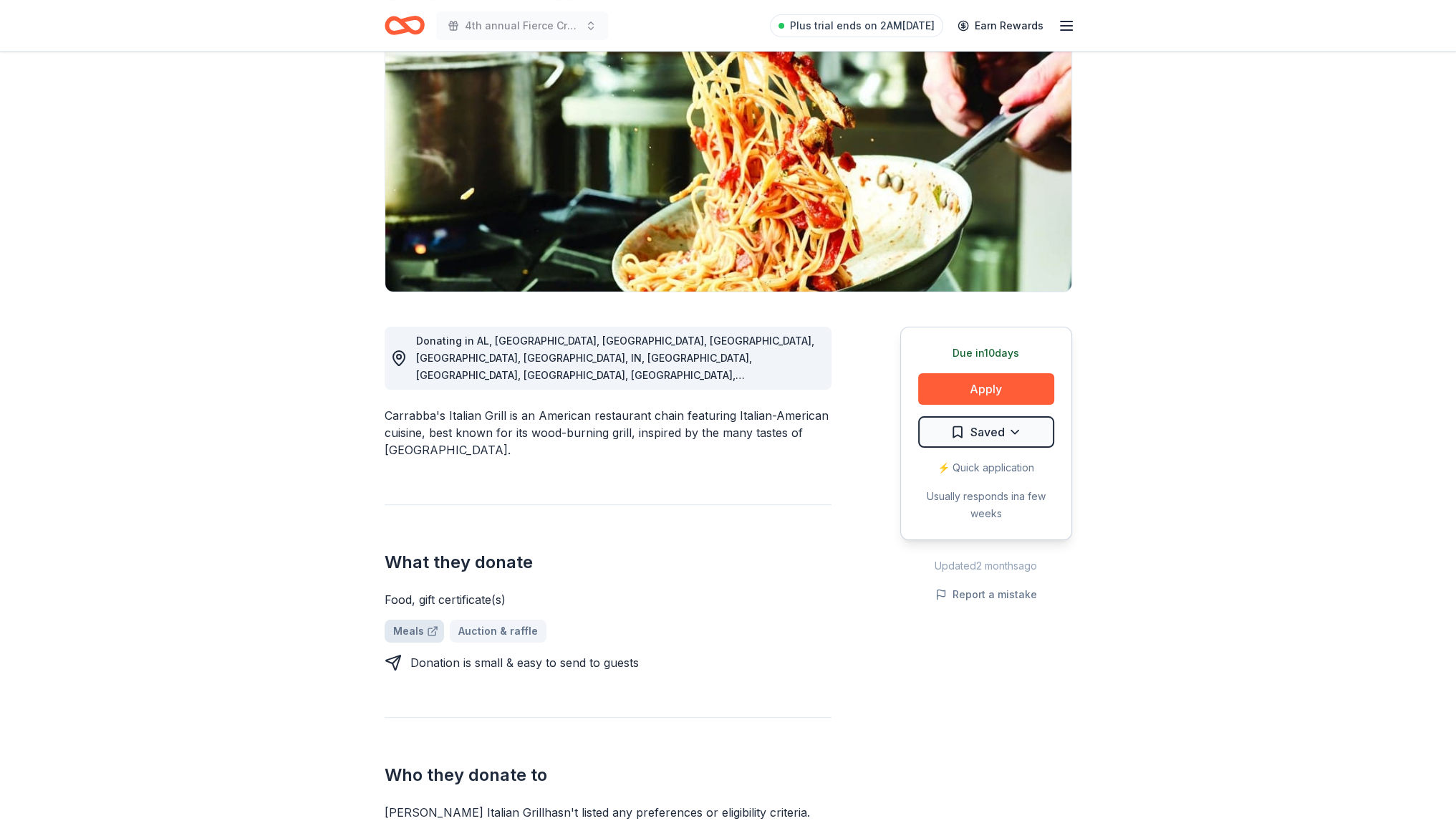
click at [399, 619] on link "Meals" at bounding box center [414, 630] width 59 height 23
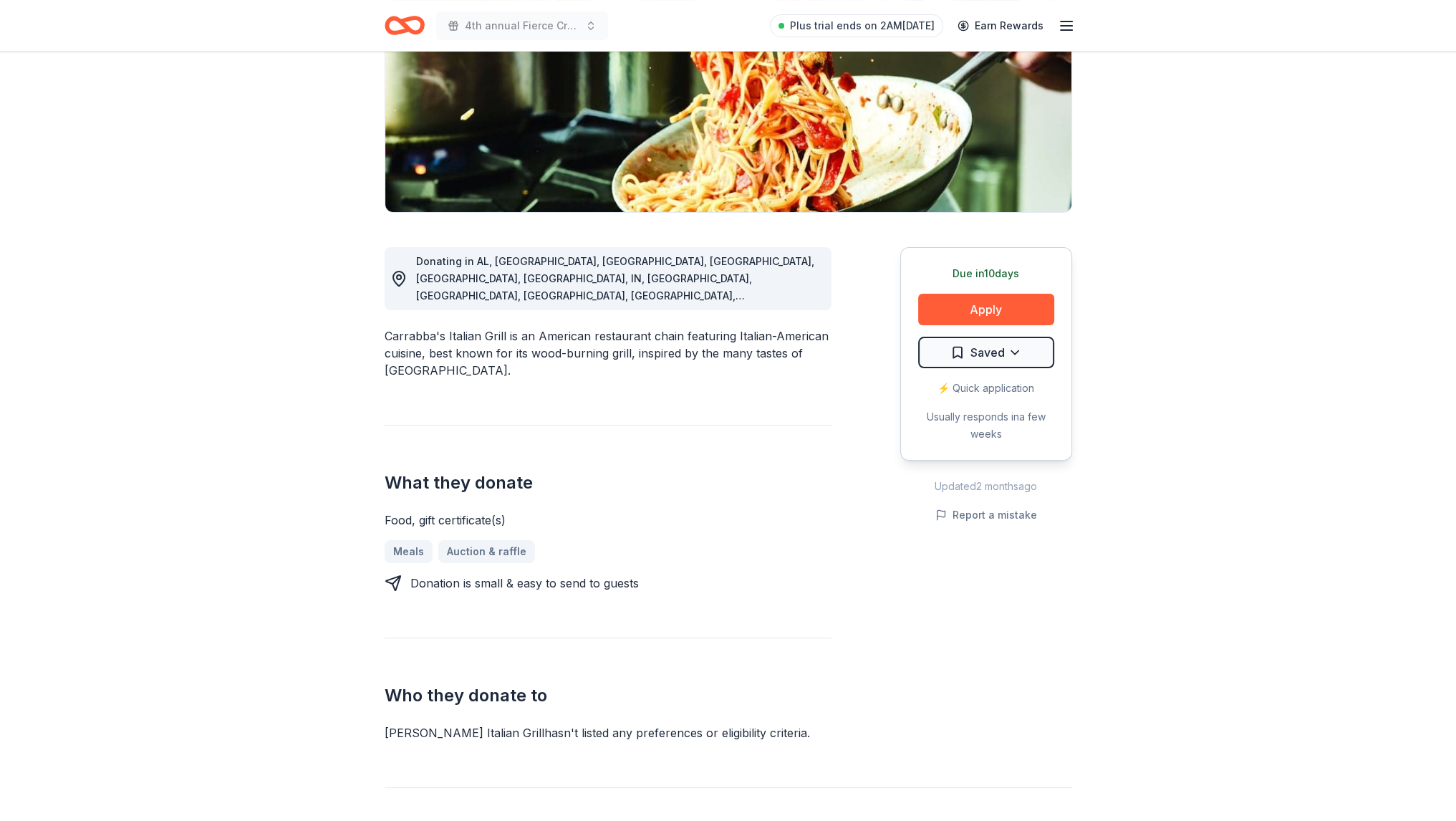
scroll to position [214, 0]
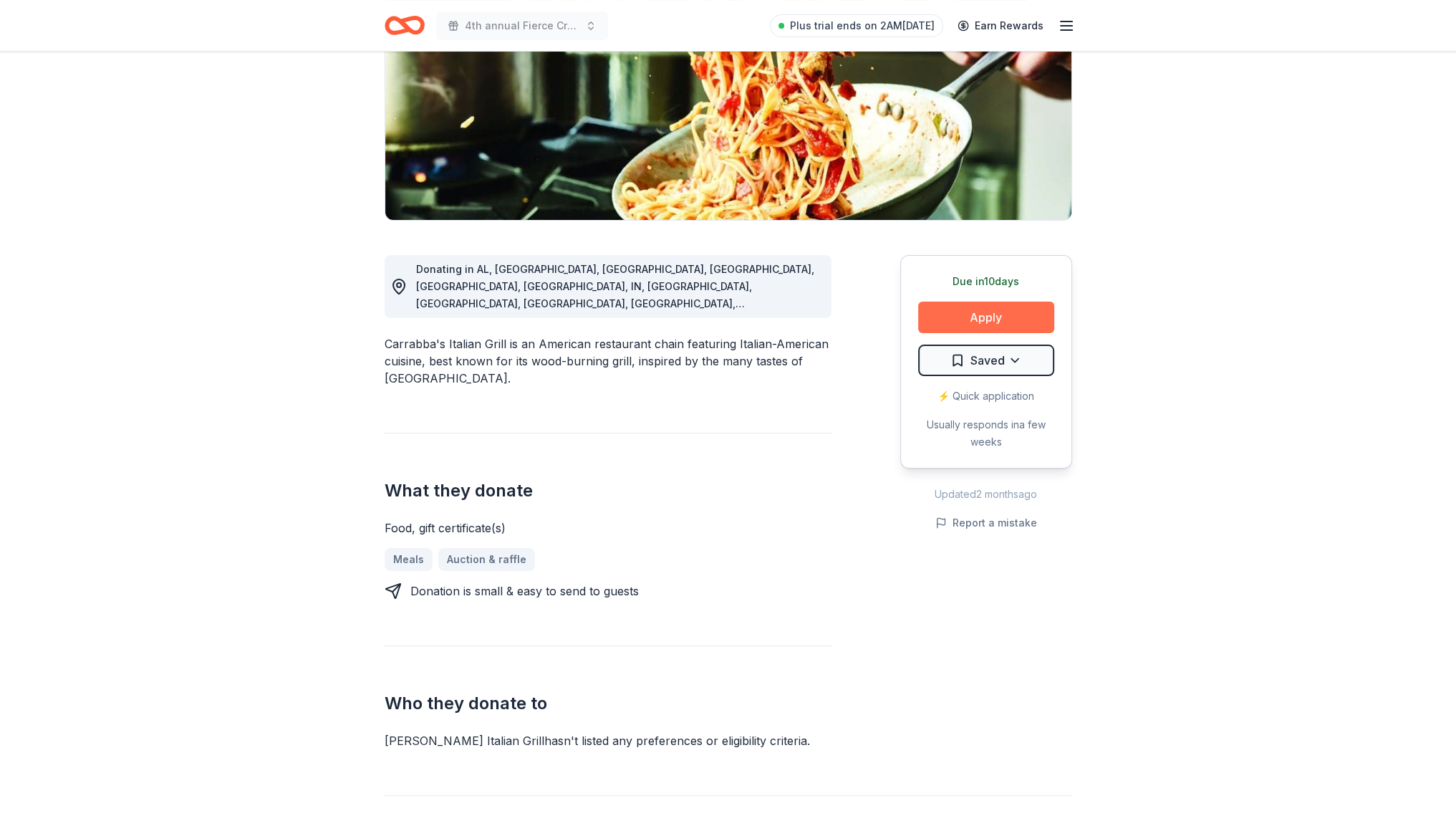
click at [1000, 308] on button "Apply" at bounding box center [986, 318] width 136 height 31
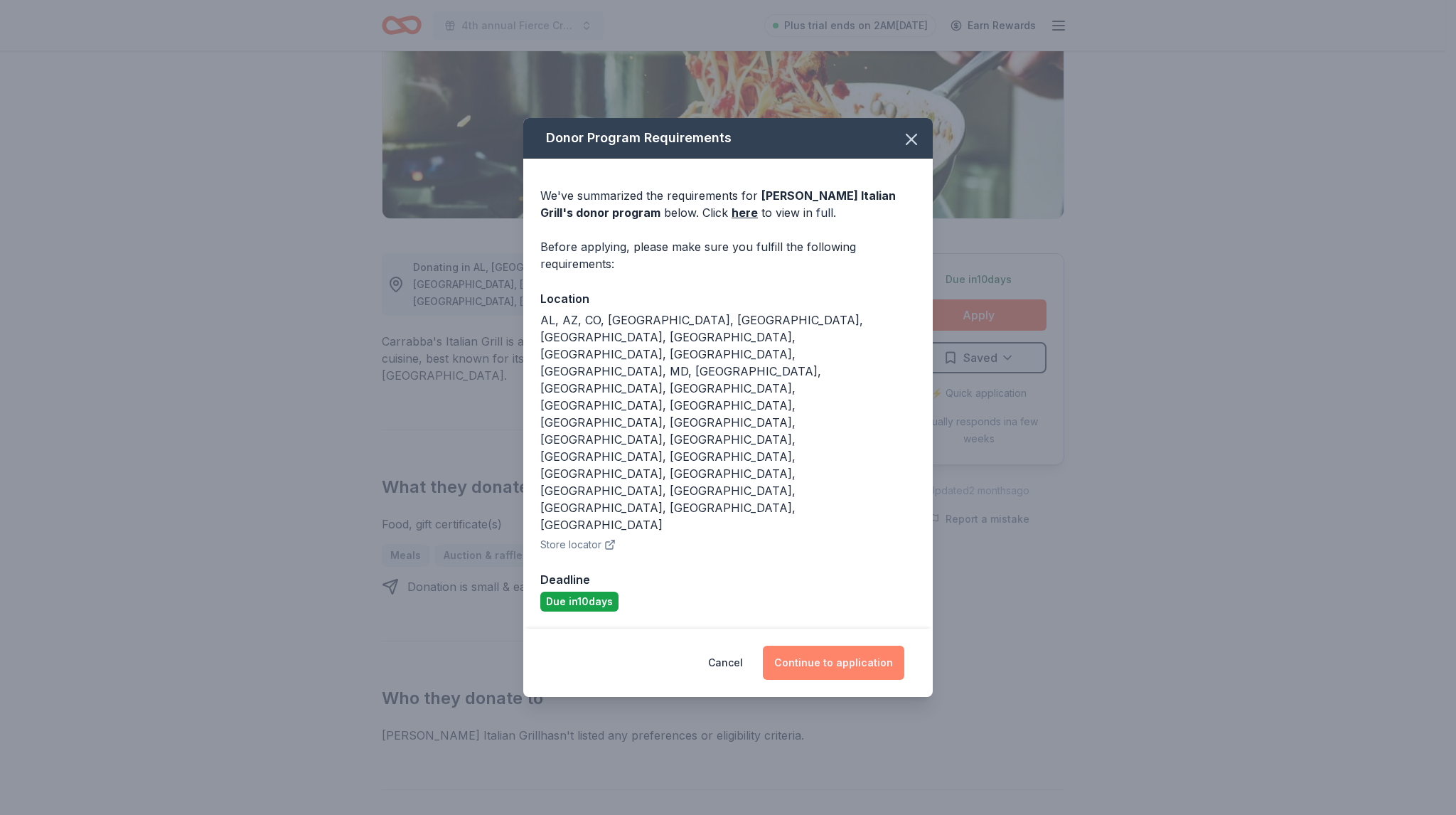
click at [814, 645] on button "Continue to application" at bounding box center [832, 662] width 142 height 34
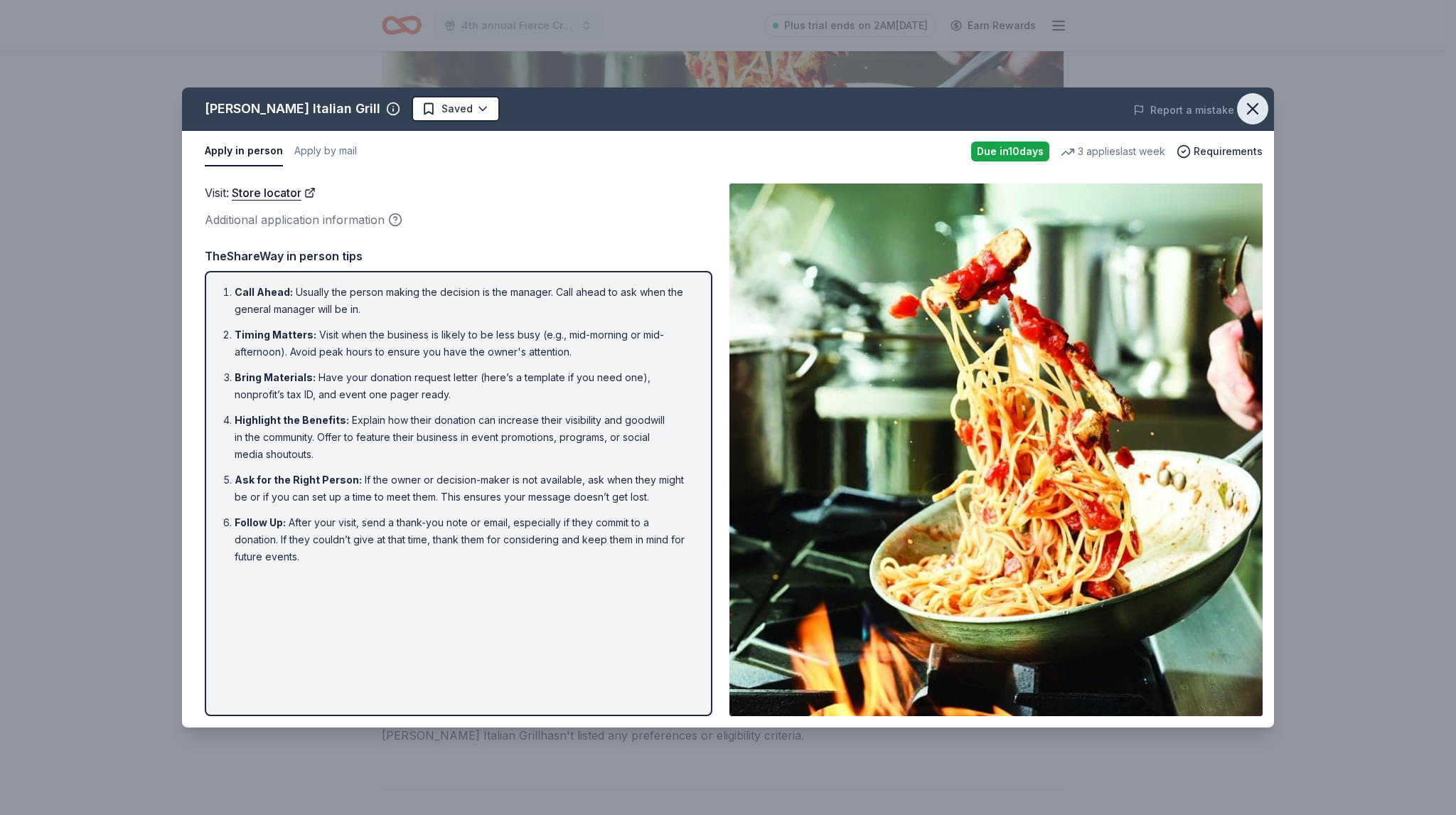
click at [1251, 113] on icon "button" at bounding box center [1252, 108] width 20 height 20
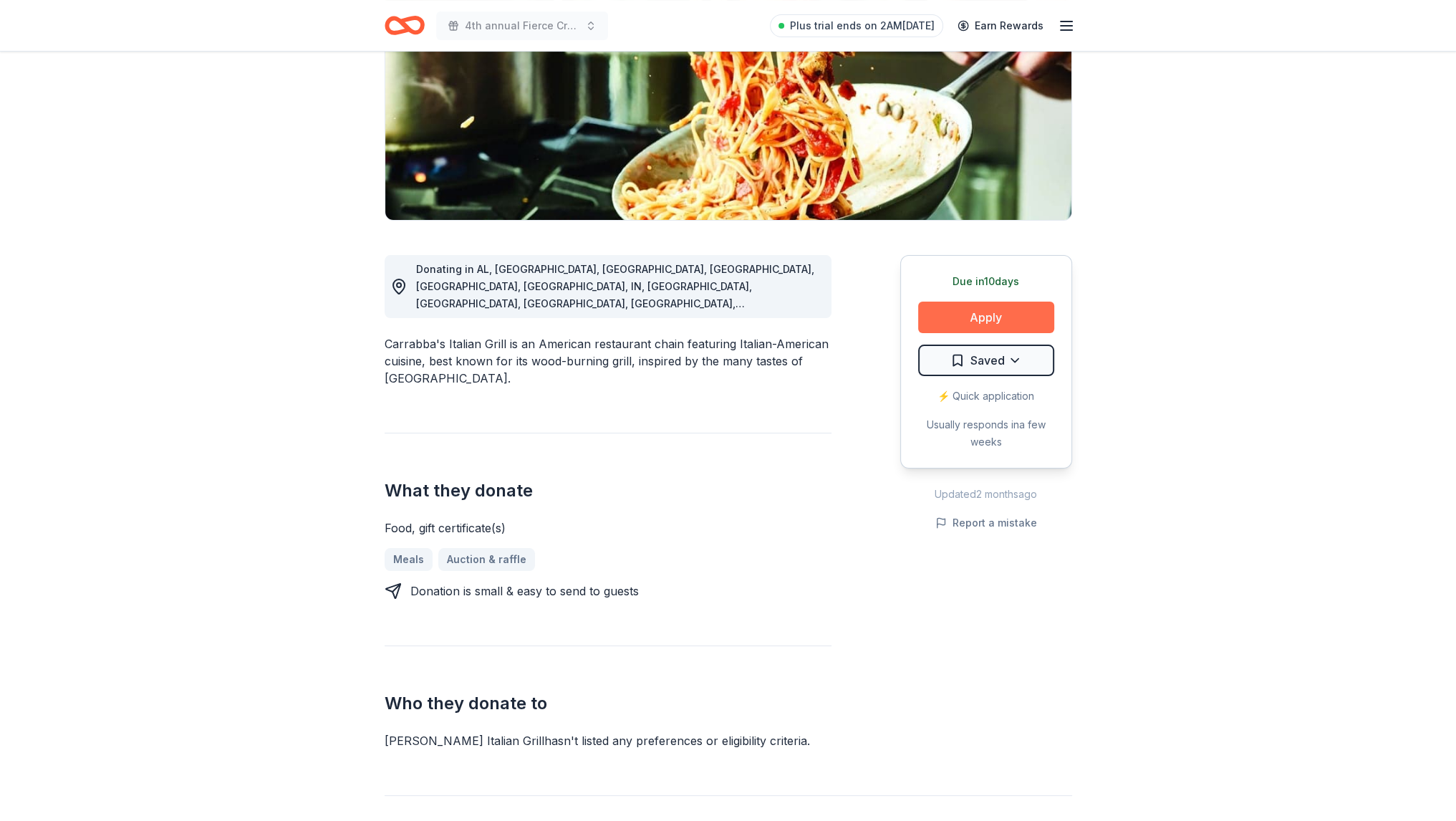
click at [976, 318] on button "Apply" at bounding box center [986, 318] width 136 height 31
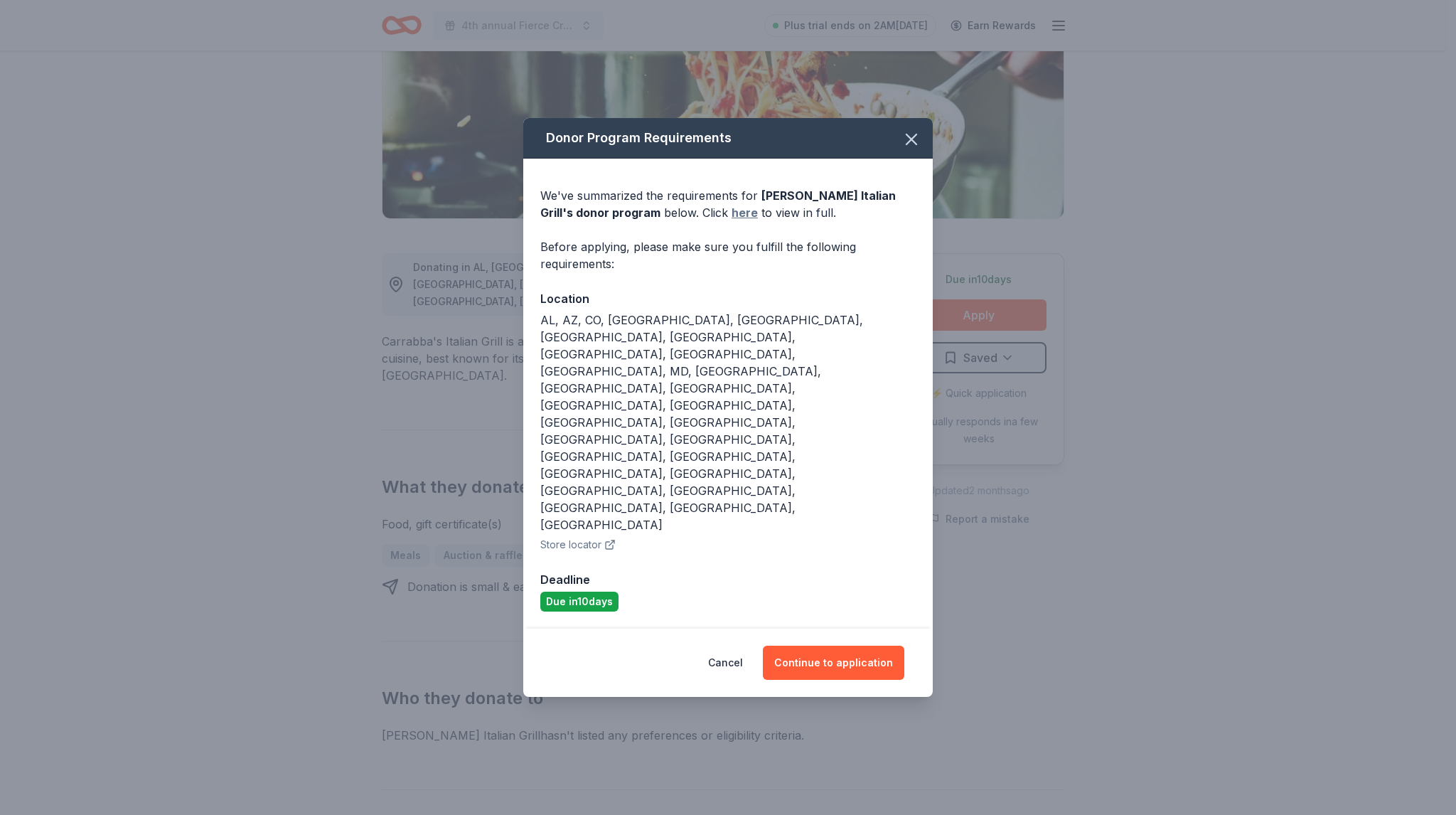
click at [731, 221] on link "here" at bounding box center [744, 212] width 26 height 17
click at [804, 645] on button "Continue to application" at bounding box center [832, 662] width 142 height 34
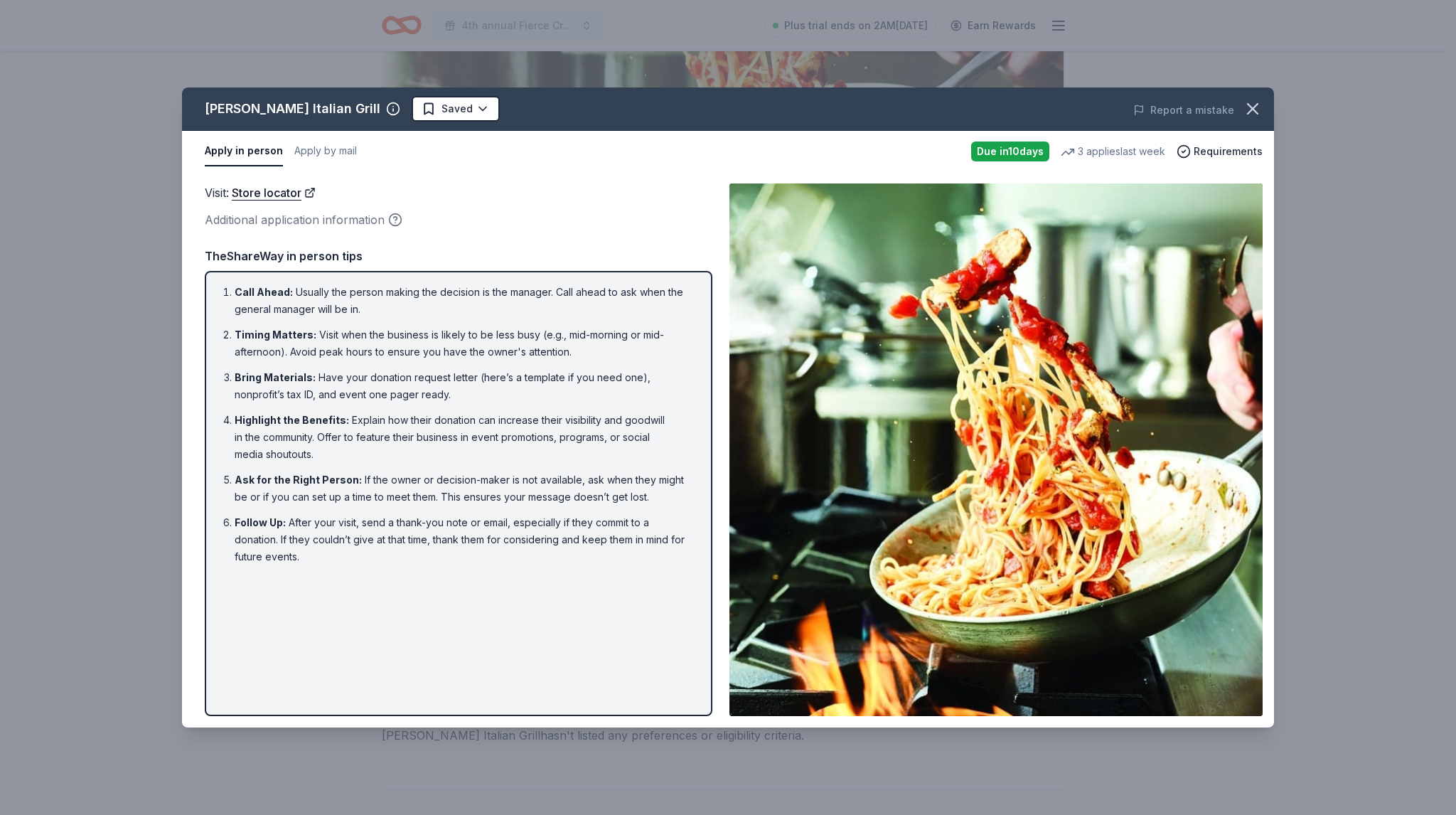
click at [928, 18] on div "Carrabba's Italian Grill Saved Report a mistake Apply in person Apply by mail D…" at bounding box center [728, 407] width 1456 height 815
